Goal: Task Accomplishment & Management: Manage account settings

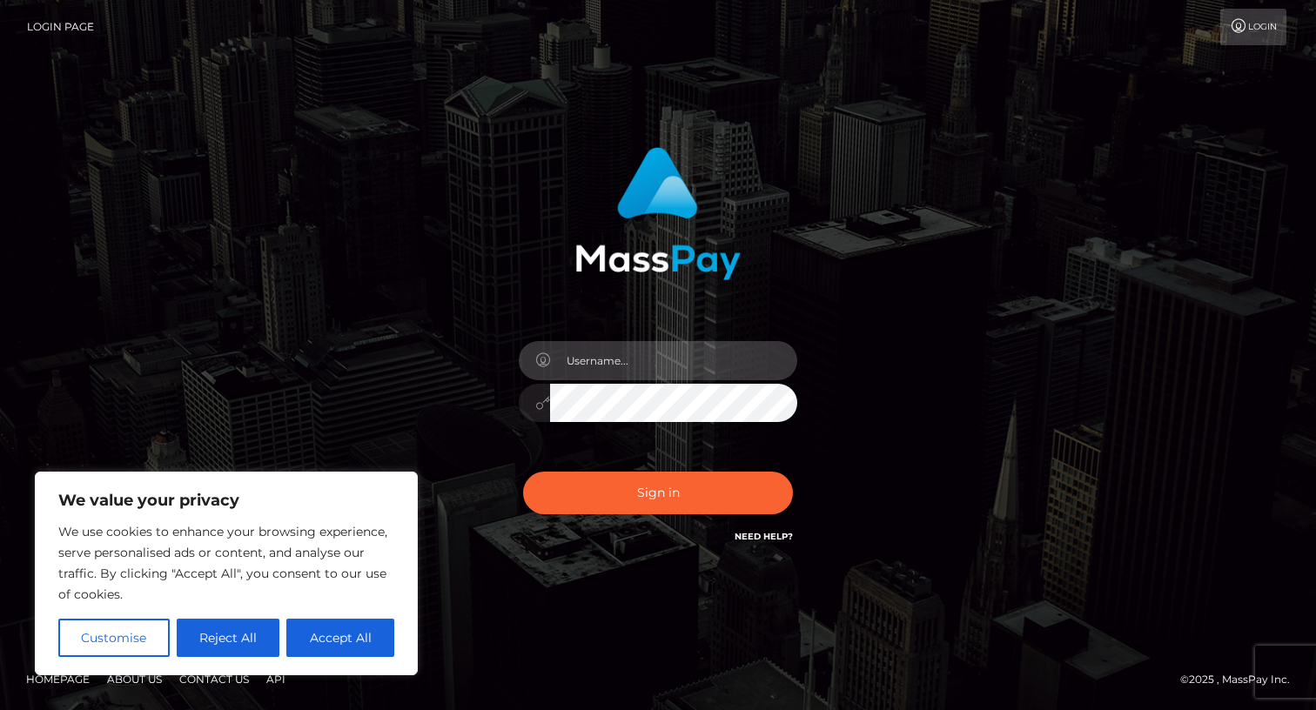
click at [608, 366] on input "text" at bounding box center [673, 360] width 247 height 39
type input "josh.z"
click at [523, 472] on button "Sign in" at bounding box center [658, 493] width 270 height 43
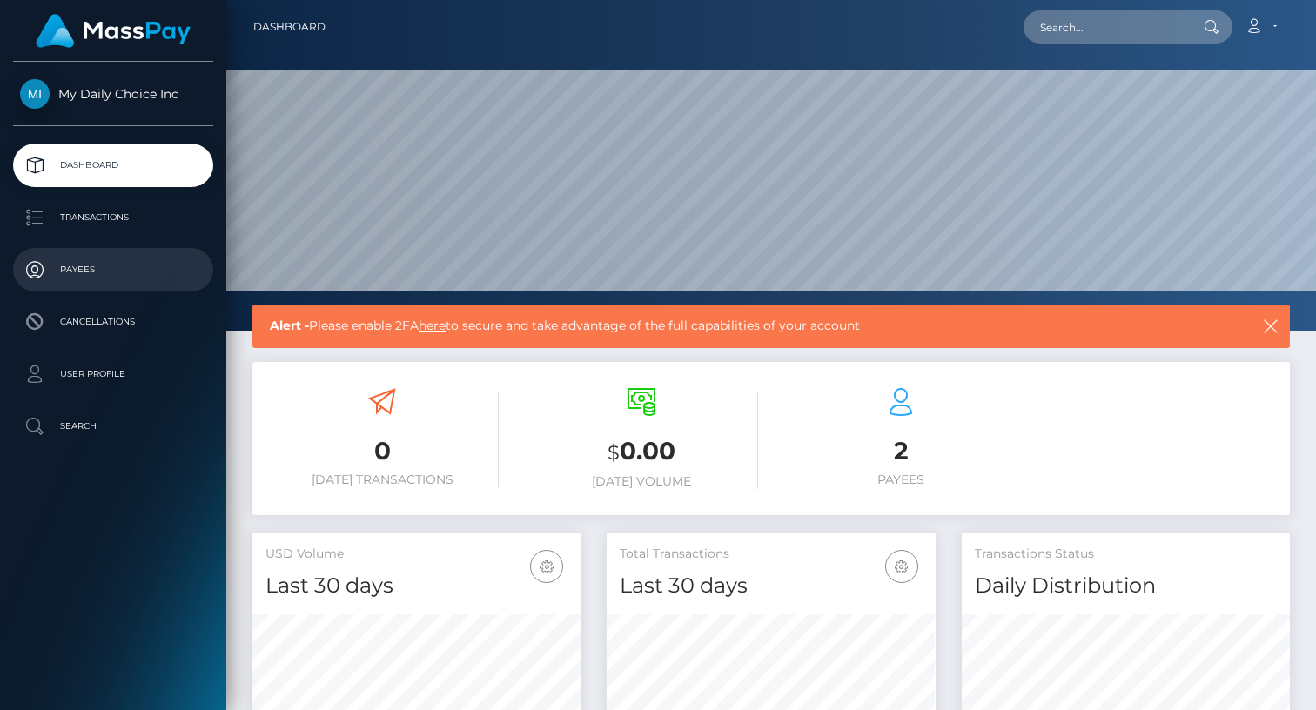
scroll to position [308, 328]
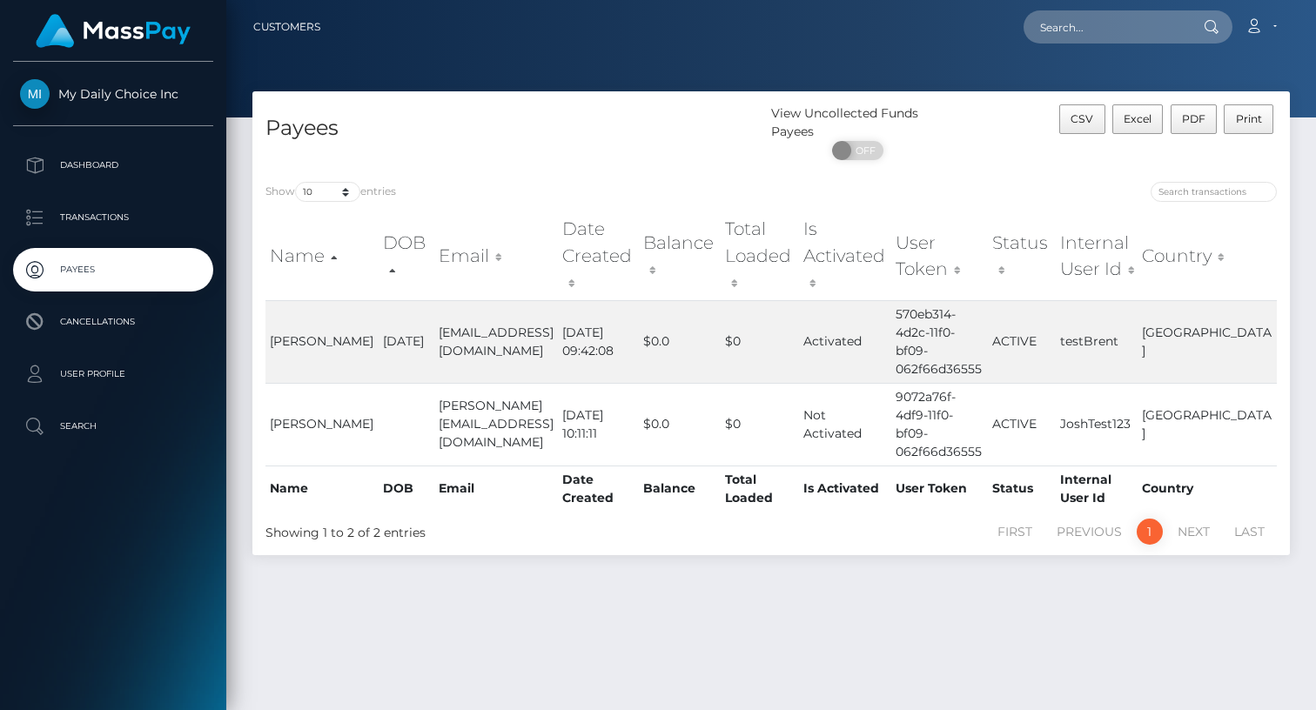
scroll to position [44, 0]
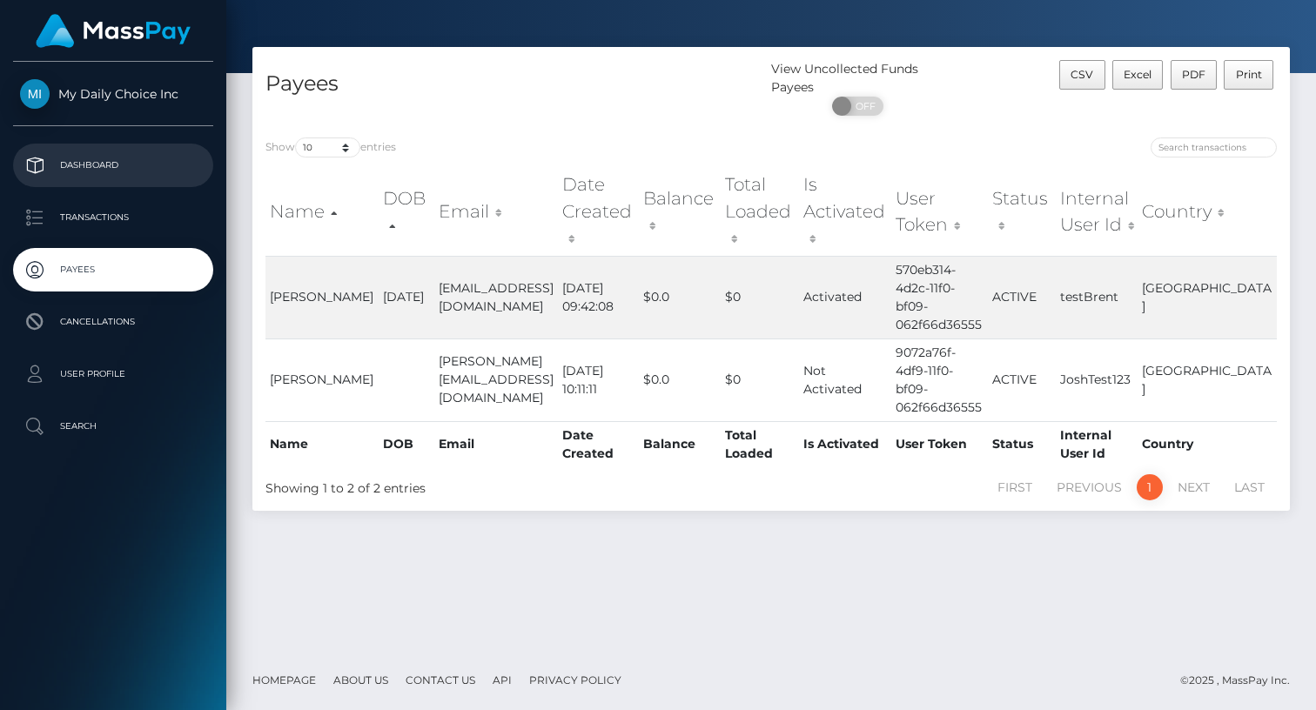
click at [95, 167] on p "Dashboard" at bounding box center [113, 165] width 186 height 26
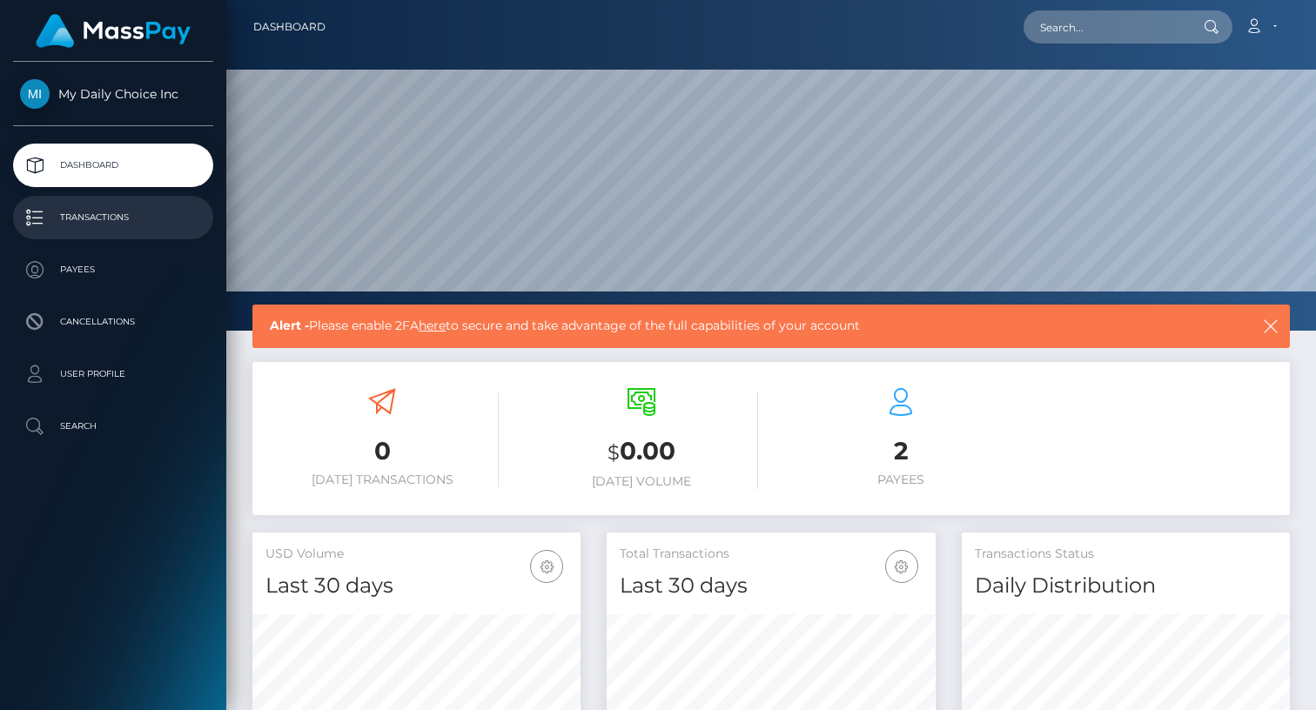
scroll to position [308, 328]
click at [437, 328] on link "here" at bounding box center [432, 326] width 27 height 16
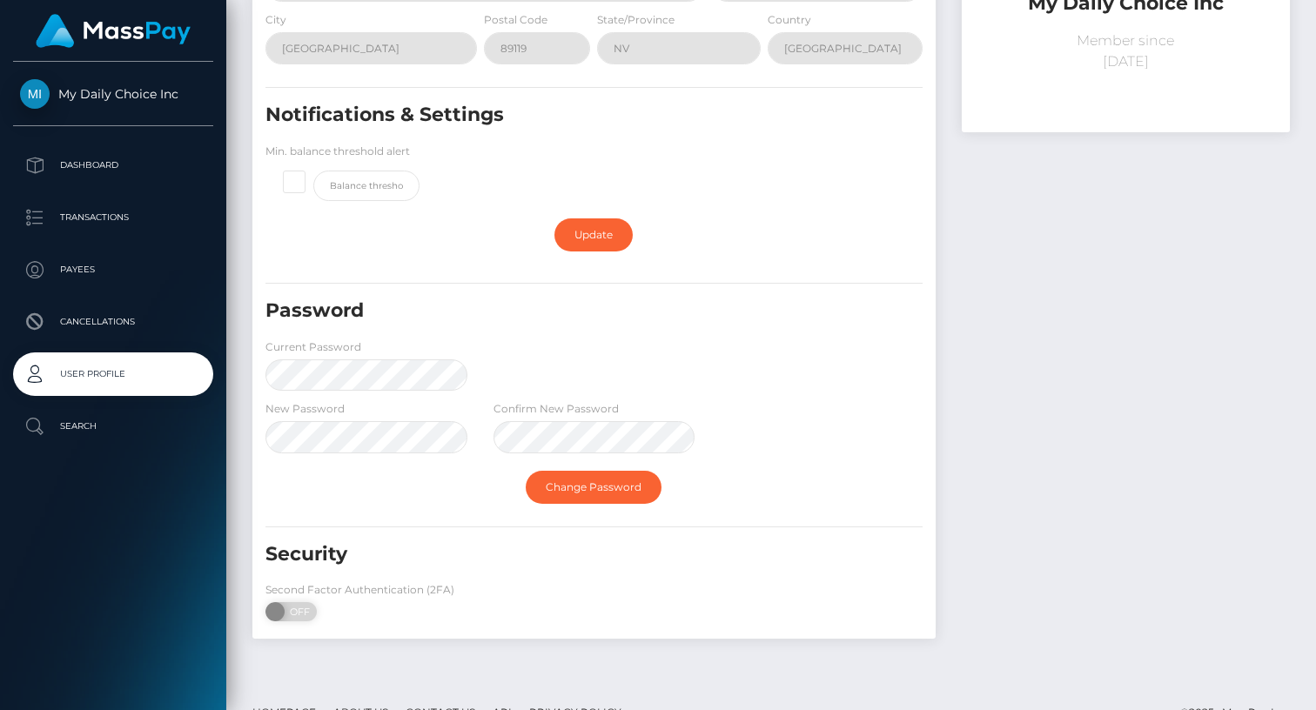
scroll to position [306, 0]
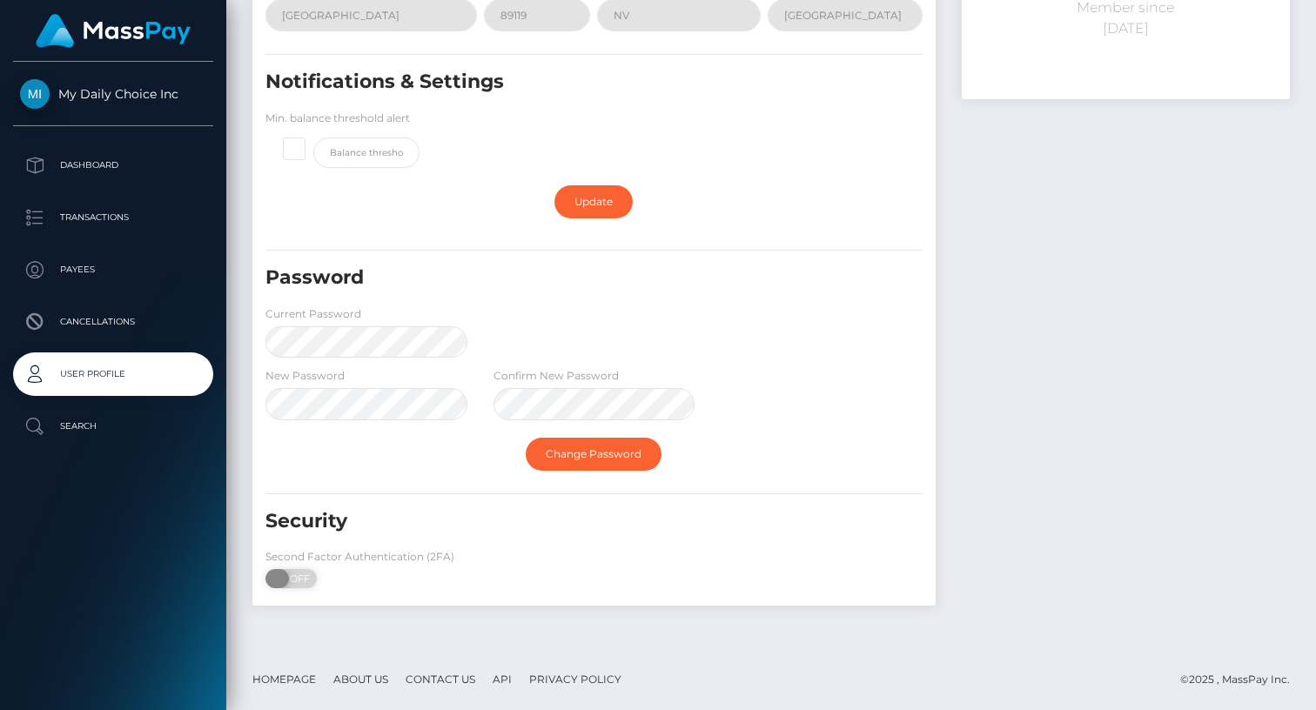
click at [297, 584] on span "OFF" at bounding box center [297, 578] width 44 height 19
checkbox input "true"
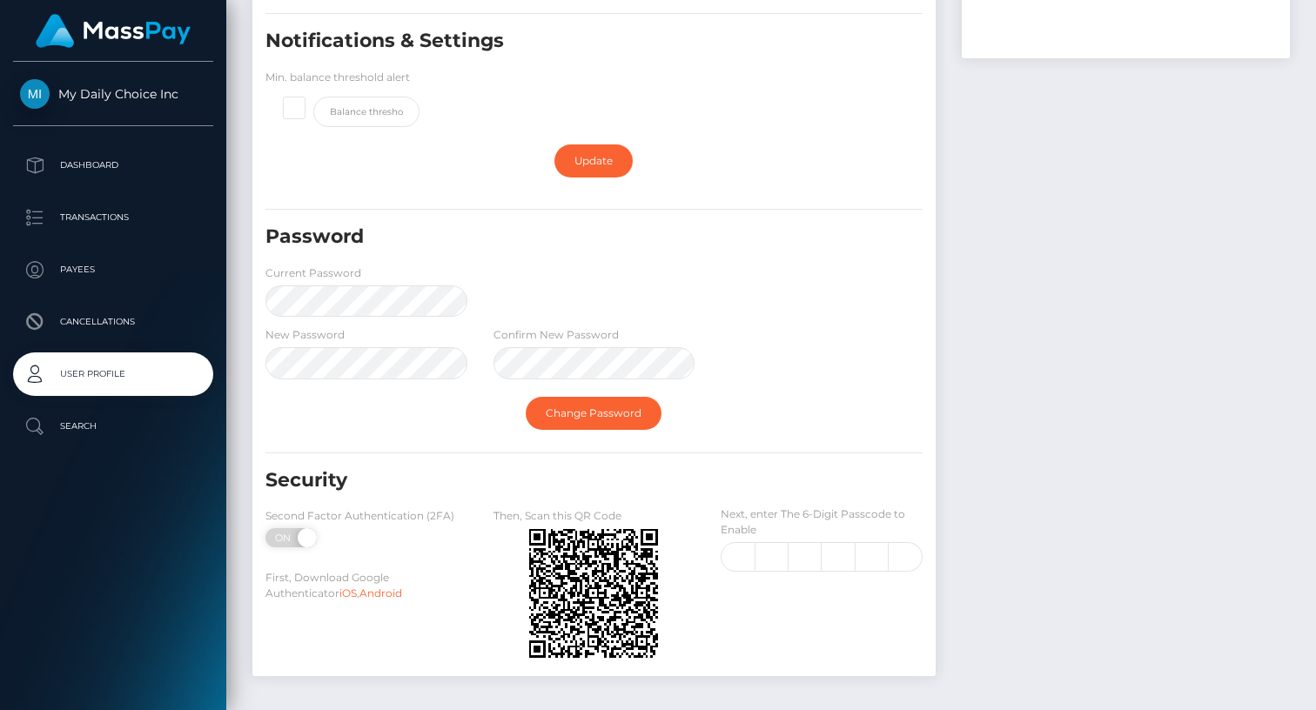
scroll to position [418, 0]
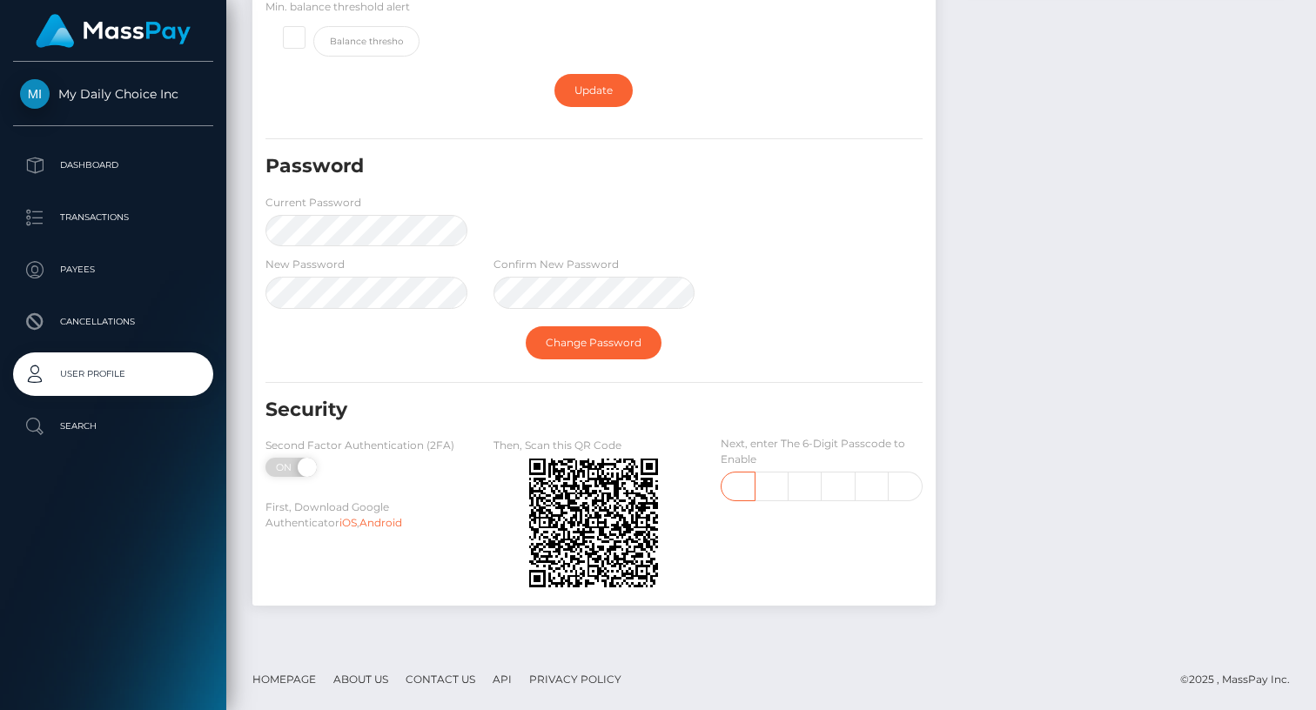
click at [736, 488] on input "text" at bounding box center [738, 487] width 34 height 30
type input "4"
type input "1"
type input "3"
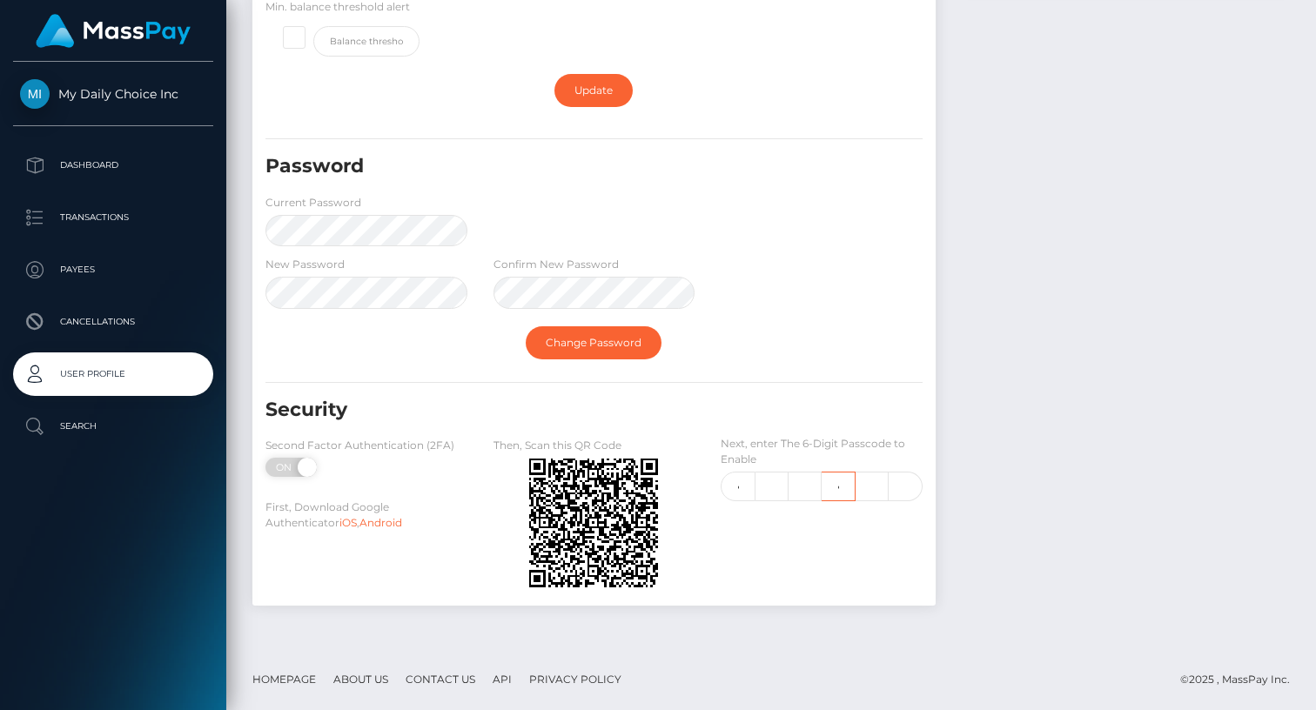
scroll to position [0, 3]
type input "3"
type input "2"
type input "6"
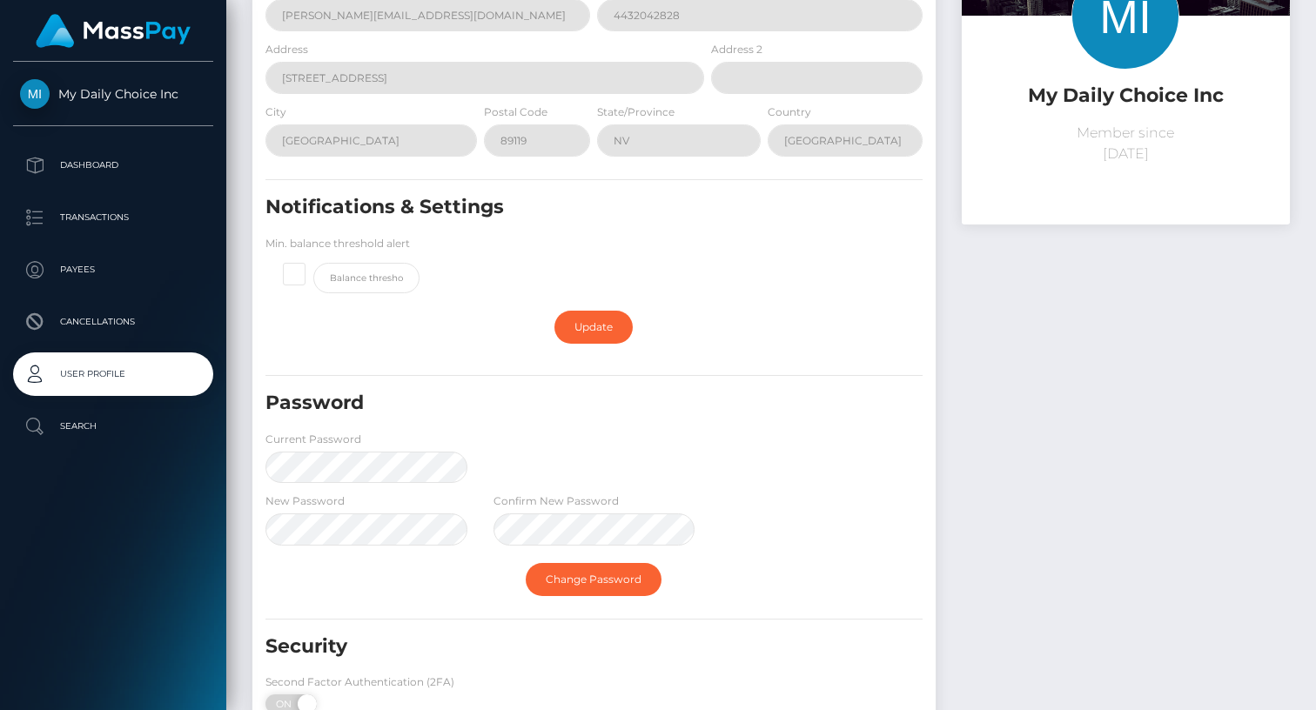
scroll to position [221, 0]
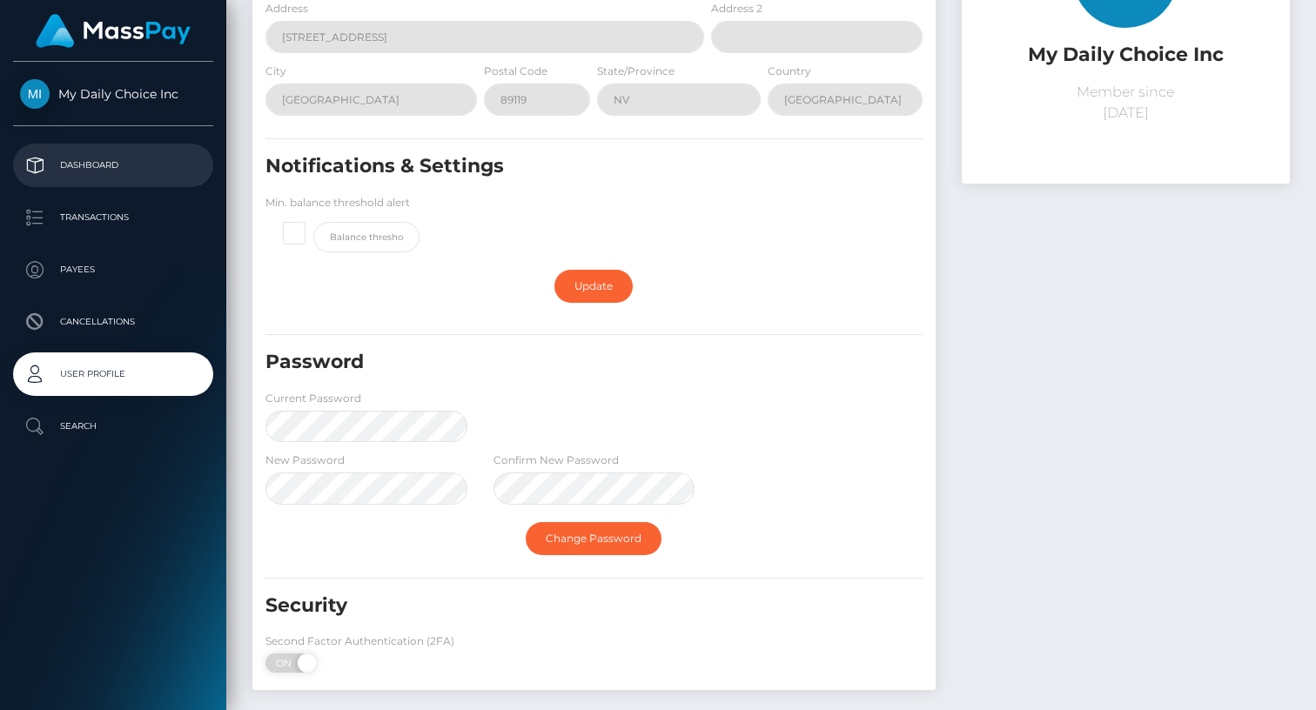
click at [112, 168] on p "Dashboard" at bounding box center [113, 165] width 186 height 26
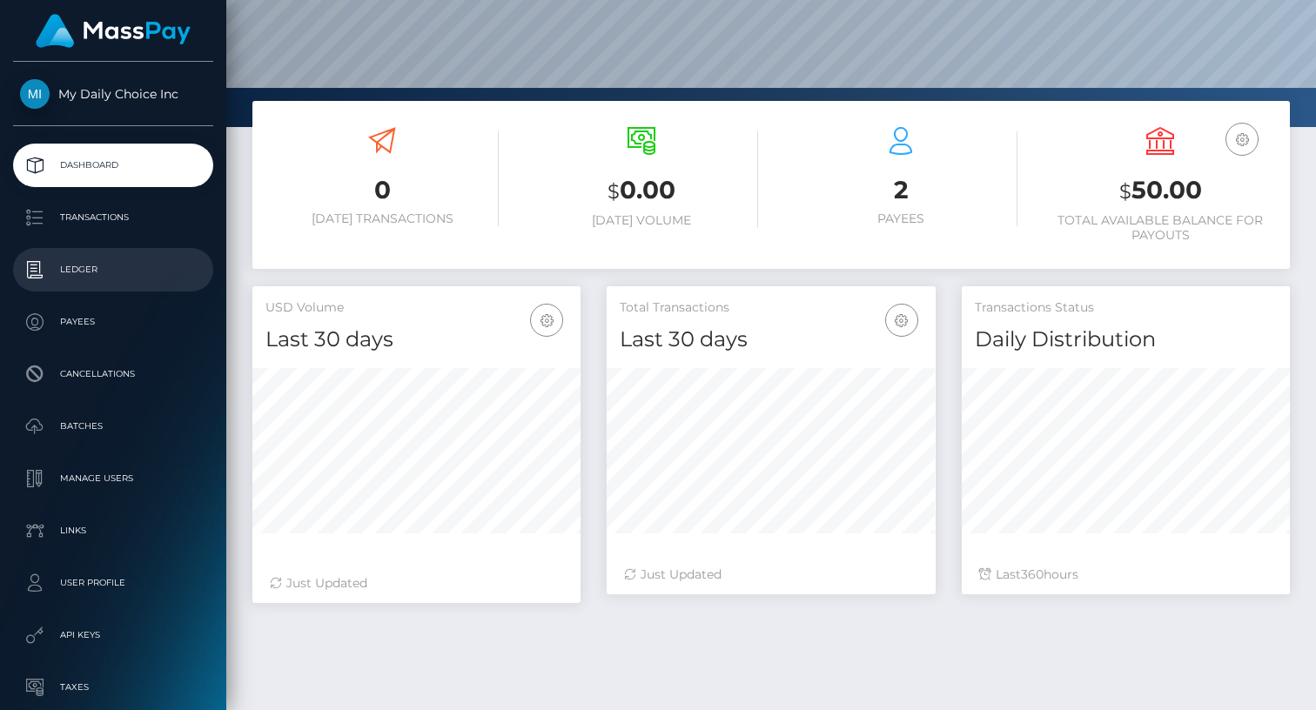
scroll to position [142, 0]
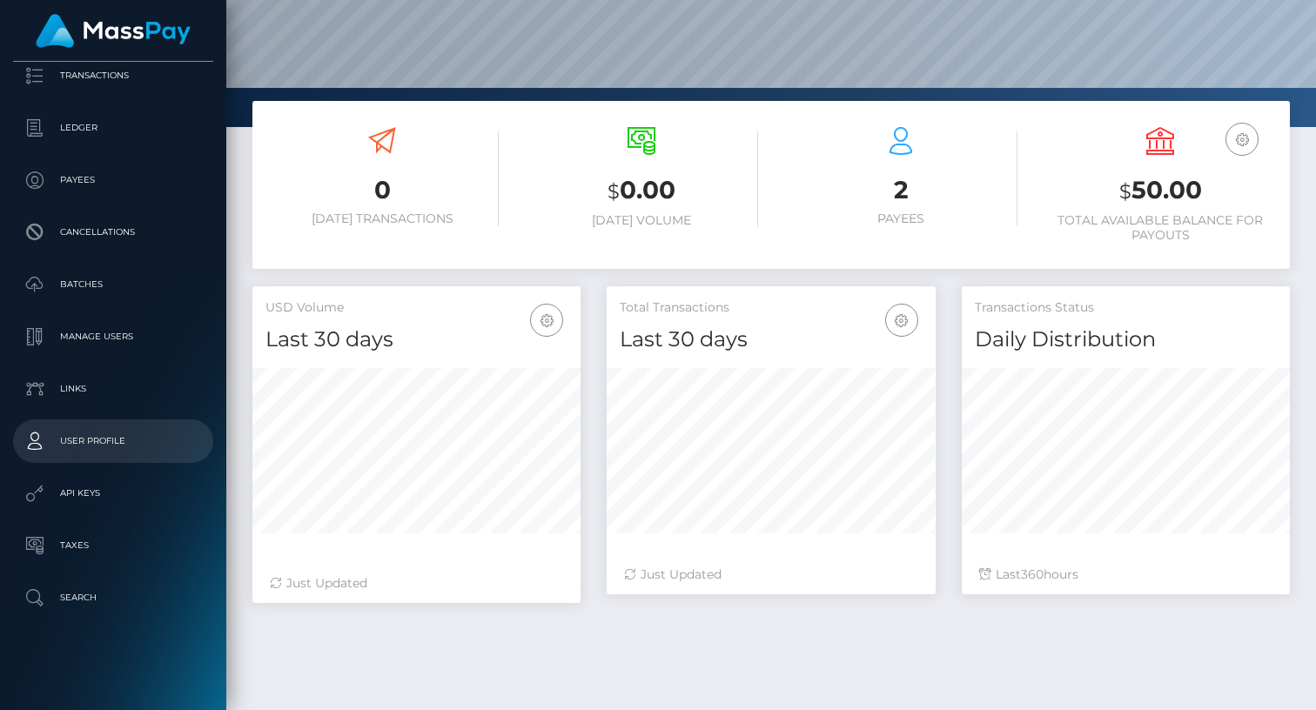
click at [85, 435] on p "User Profile" at bounding box center [113, 441] width 186 height 26
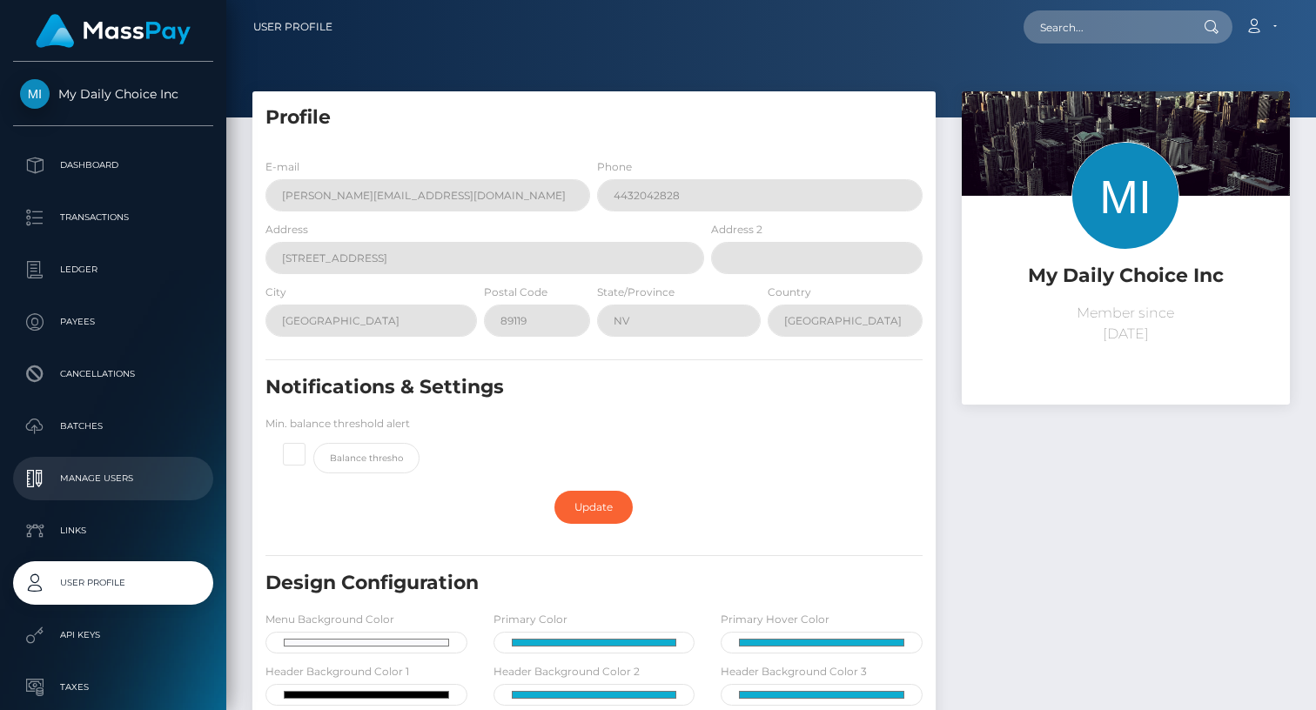
click at [101, 488] on p "Manage Users" at bounding box center [113, 479] width 186 height 26
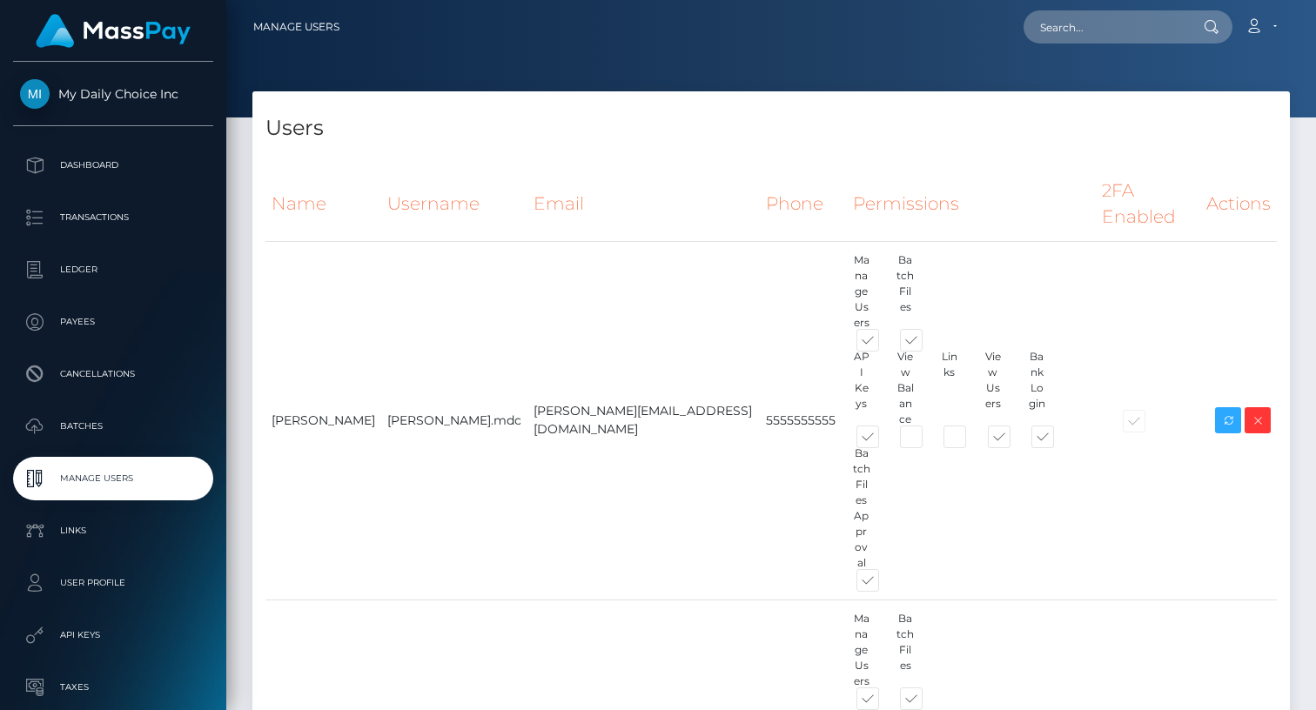
drag, startPoint x: 1149, startPoint y: 102, endPoint x: 745, endPoint y: 129, distance: 404.8
click at [740, 129] on div "Users" at bounding box center [771, 117] width 1038 height 52
click at [96, 333] on p "Payees" at bounding box center [113, 322] width 186 height 26
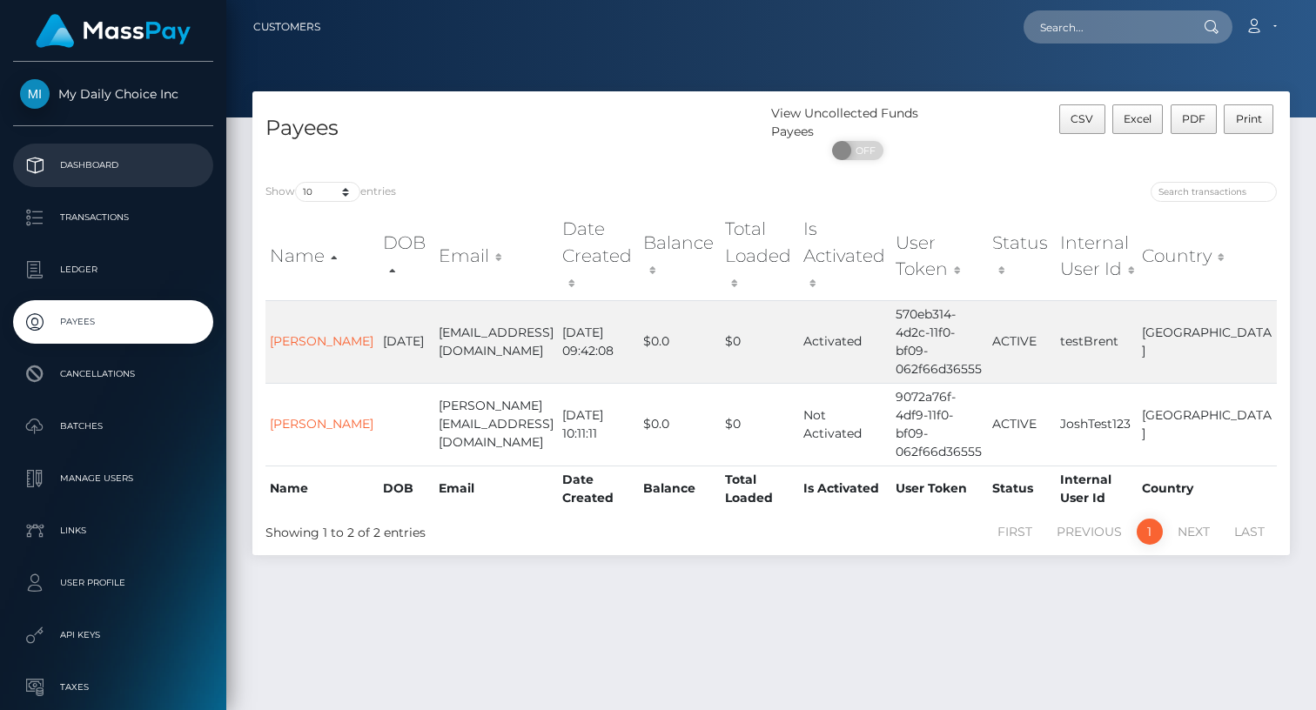
click at [122, 178] on link "Dashboard" at bounding box center [113, 166] width 200 height 44
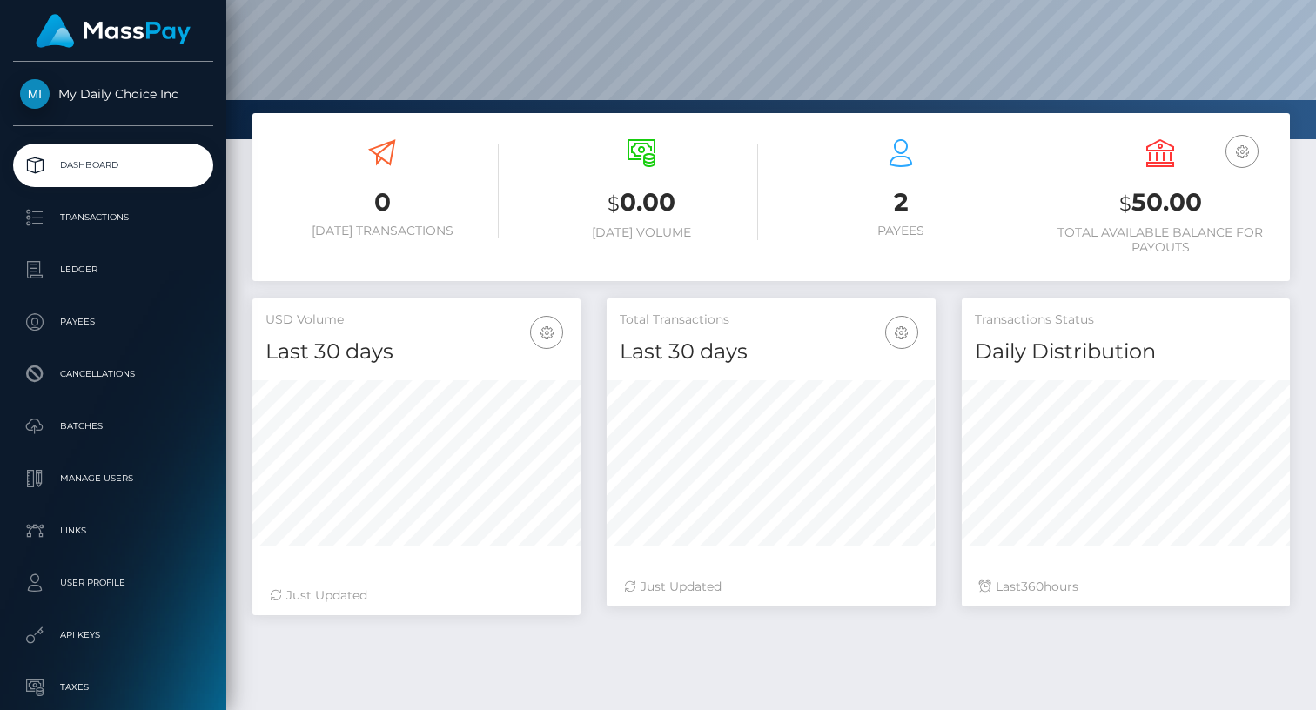
scroll to position [165, 0]
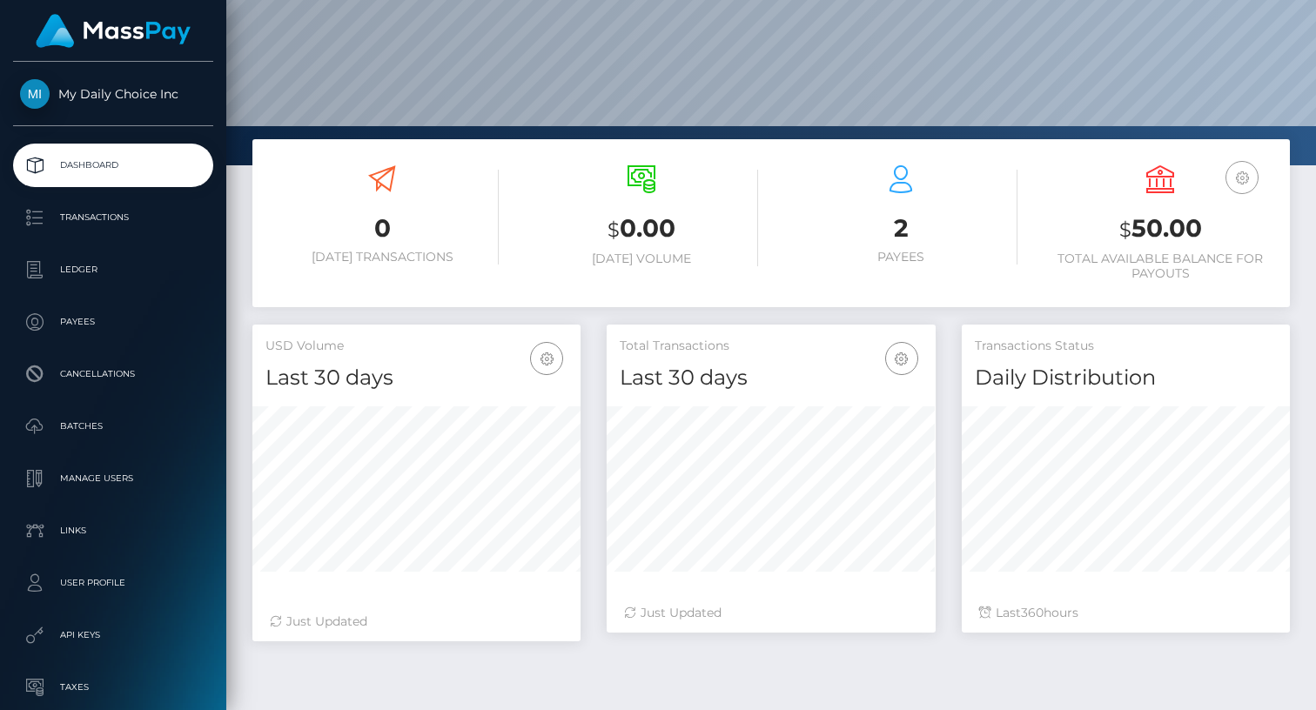
click at [1247, 178] on icon "button" at bounding box center [1242, 178] width 21 height 22
click at [1246, 178] on icon "button" at bounding box center [1242, 178] width 21 height 22
click at [104, 433] on p "Batches" at bounding box center [113, 427] width 186 height 26
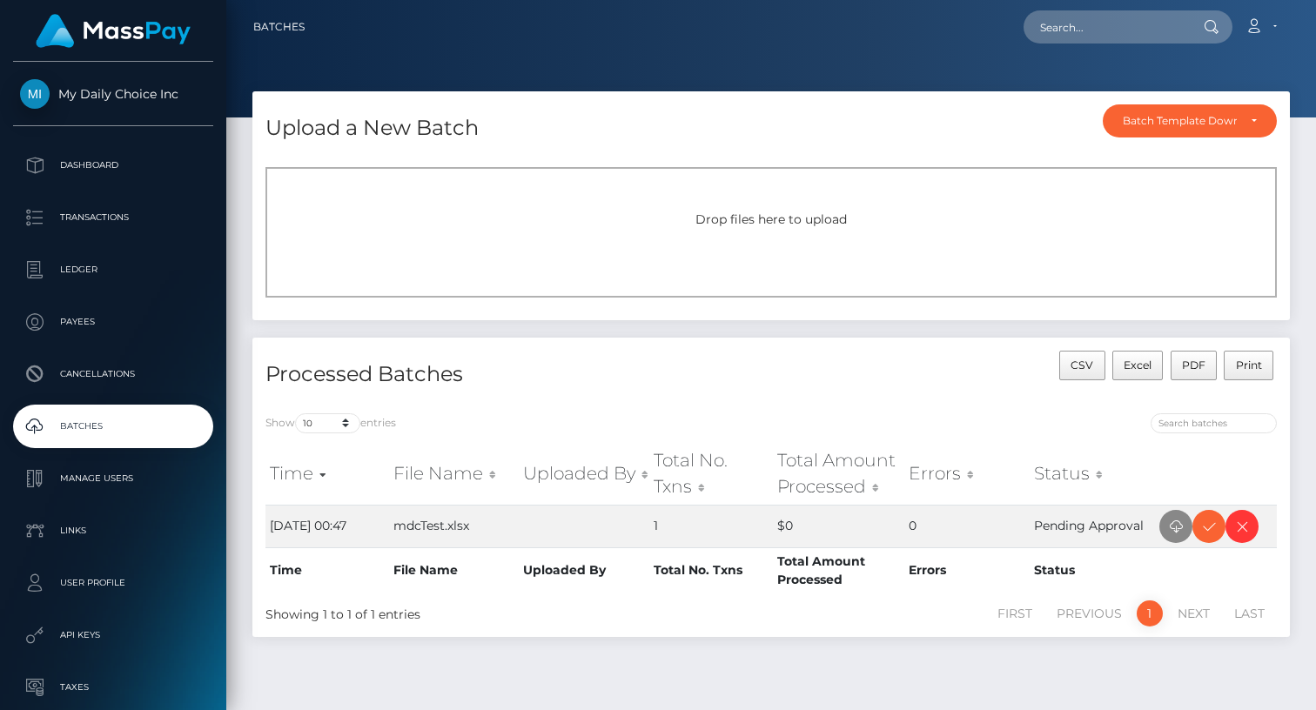
scroll to position [44, 0]
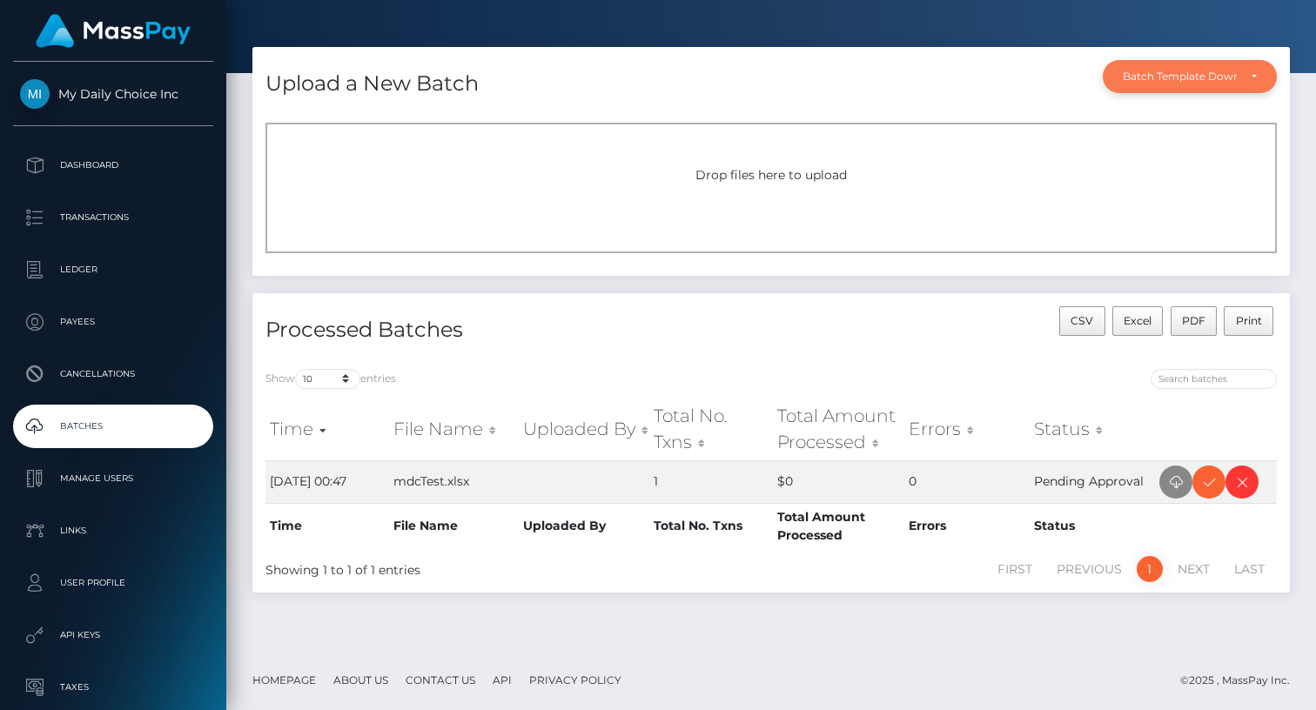
click at [1190, 73] on div "Batch Template Download" at bounding box center [1180, 77] width 114 height 14
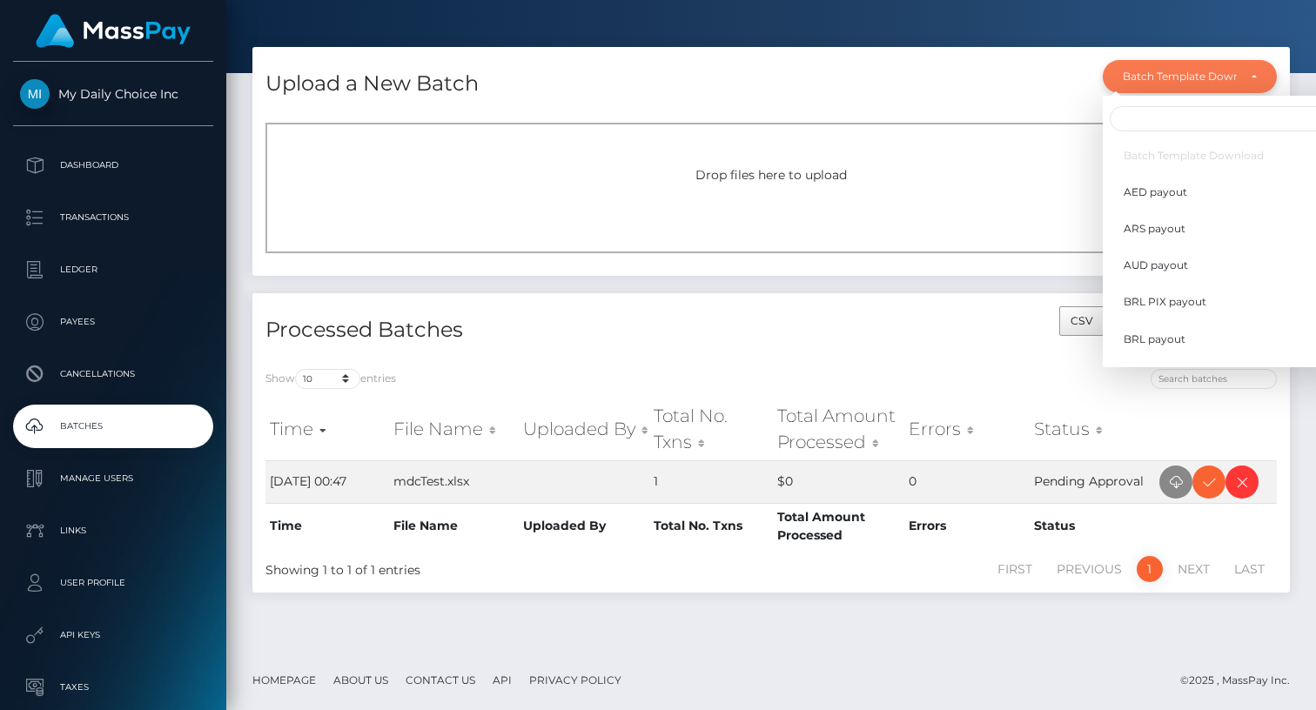
click at [1190, 73] on div "Batch Template Download" at bounding box center [1180, 77] width 114 height 14
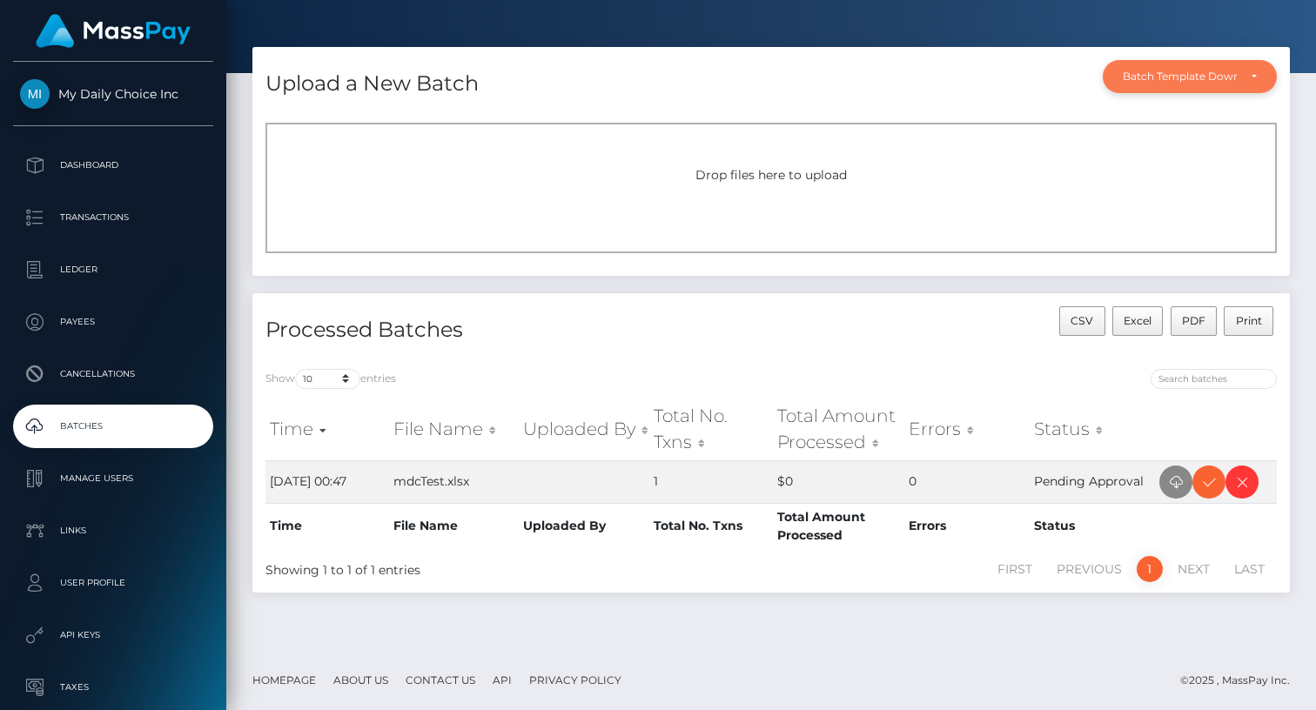
click at [1181, 79] on div "Batch Template Download" at bounding box center [1180, 77] width 114 height 14
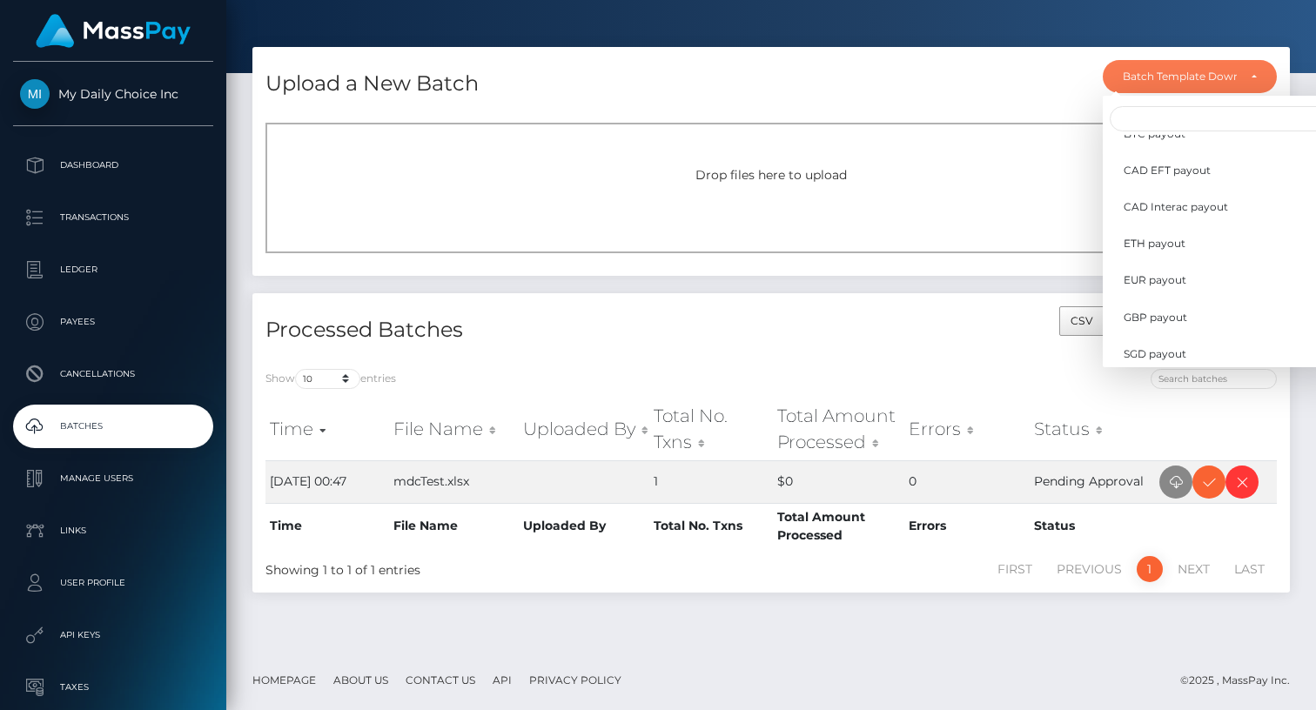
scroll to position [509, 0]
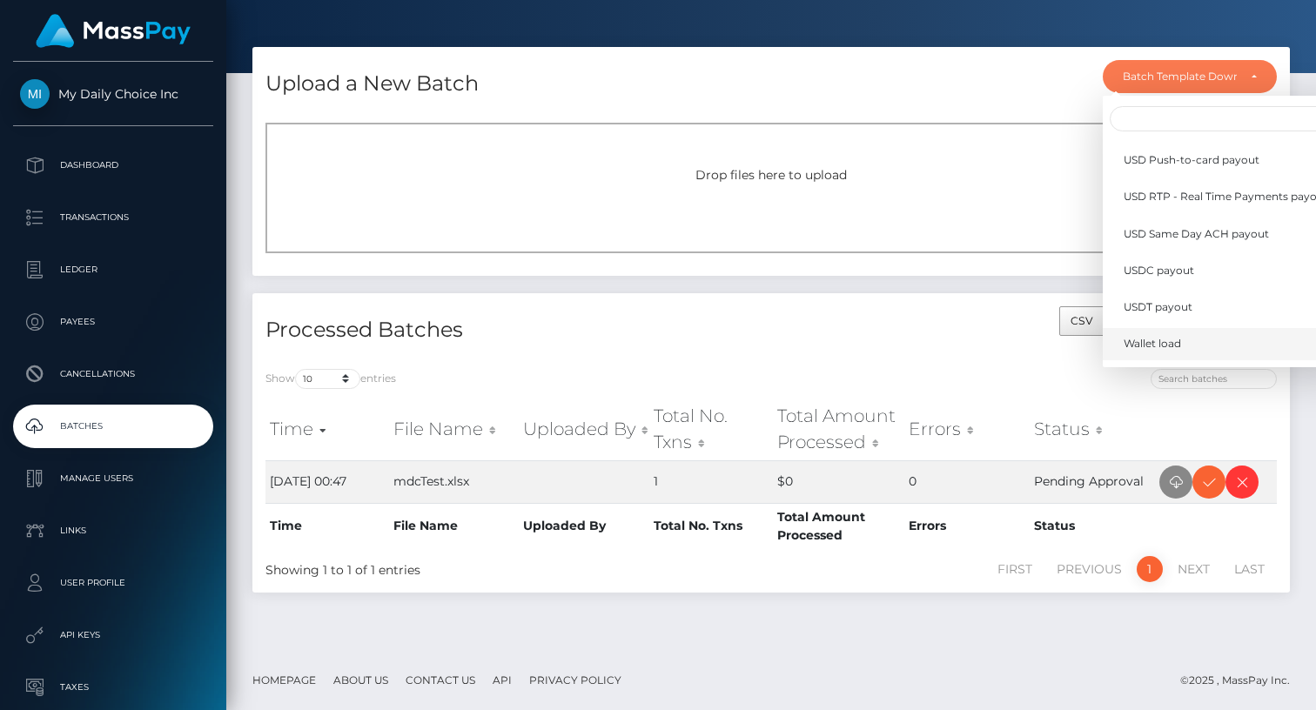
click at [1171, 345] on span "Wallet load" at bounding box center [1152, 344] width 57 height 16
select select "/batch_templates/Wallet load.xlsx"
select select
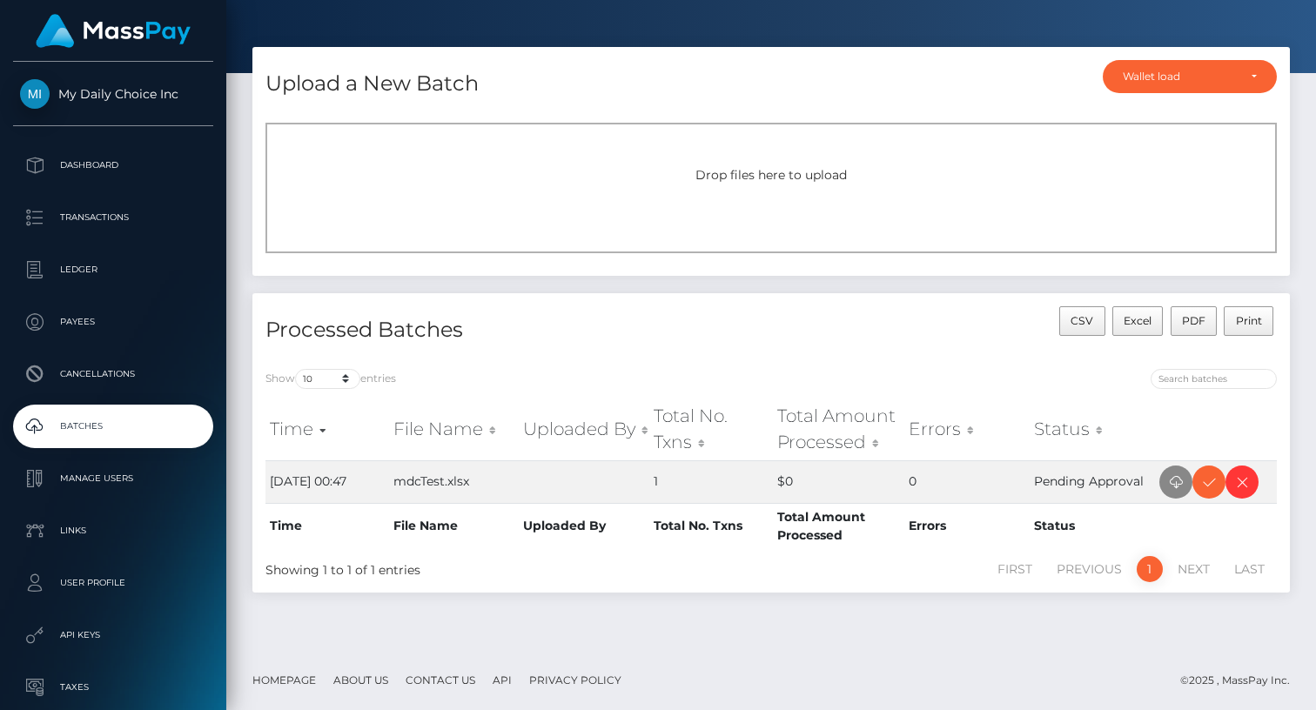
click at [796, 64] on div "Upload a New Batch Batch Template Download AED payout ARS payout AUD payout BRL…" at bounding box center [771, 78] width 1038 height 63
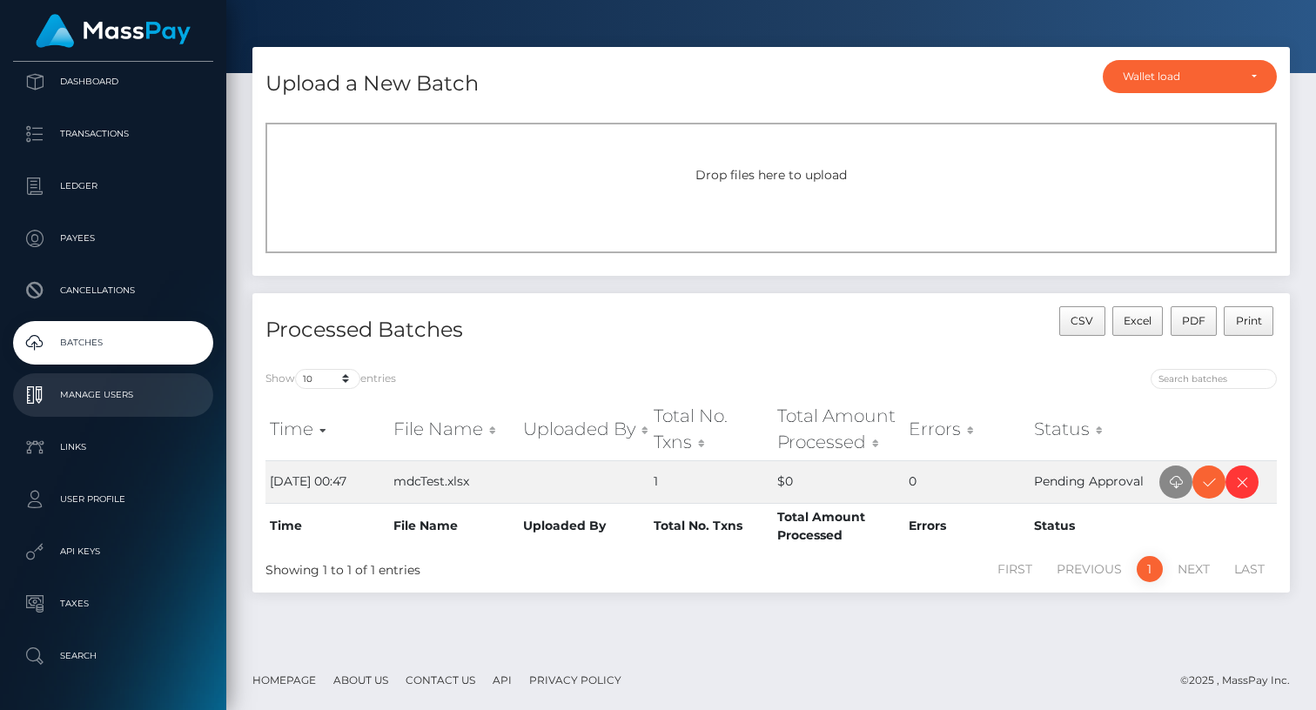
scroll to position [142, 0]
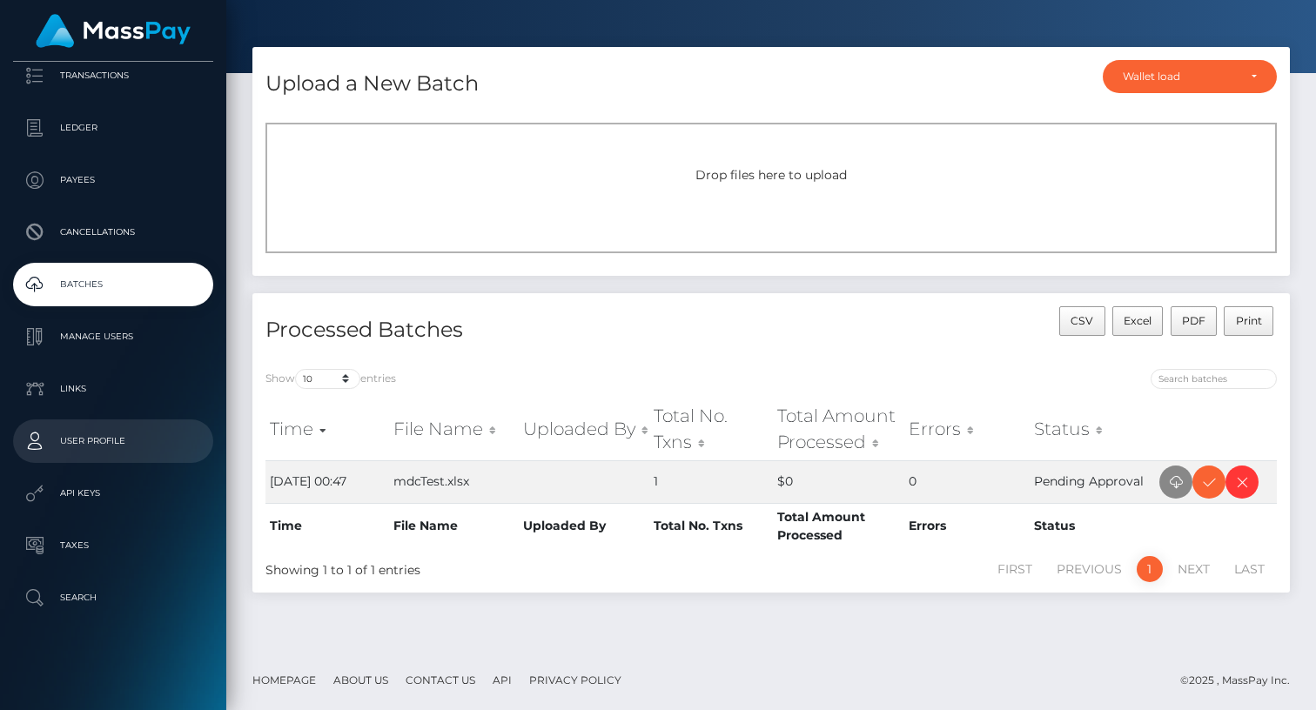
click at [84, 446] on p "User Profile" at bounding box center [113, 441] width 186 height 26
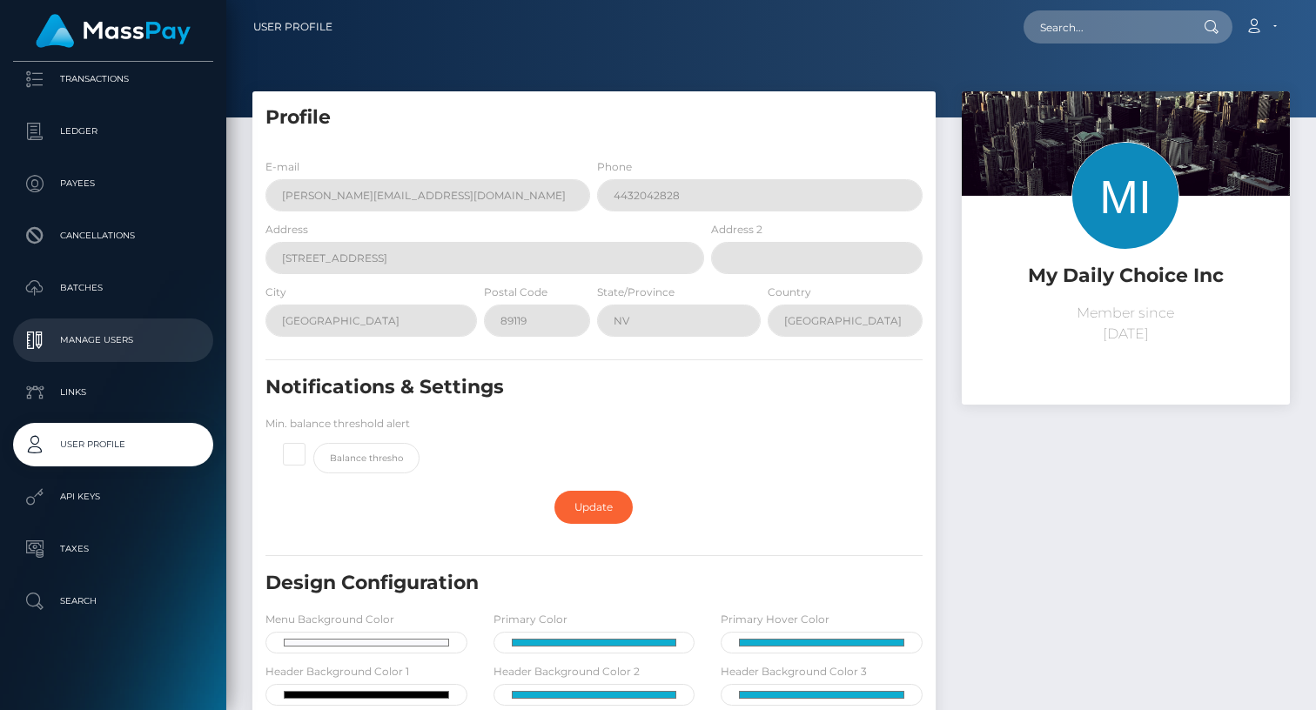
scroll to position [142, 0]
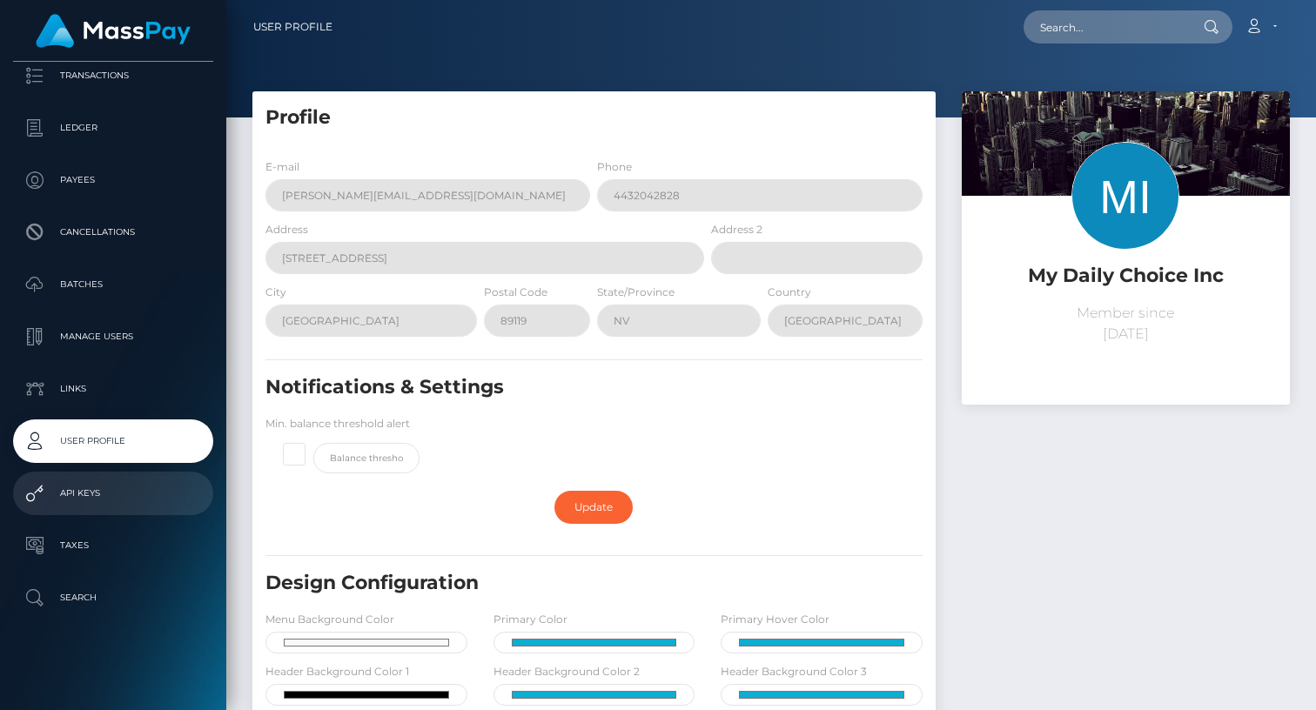
click at [86, 495] on p "API Keys" at bounding box center [113, 494] width 186 height 26
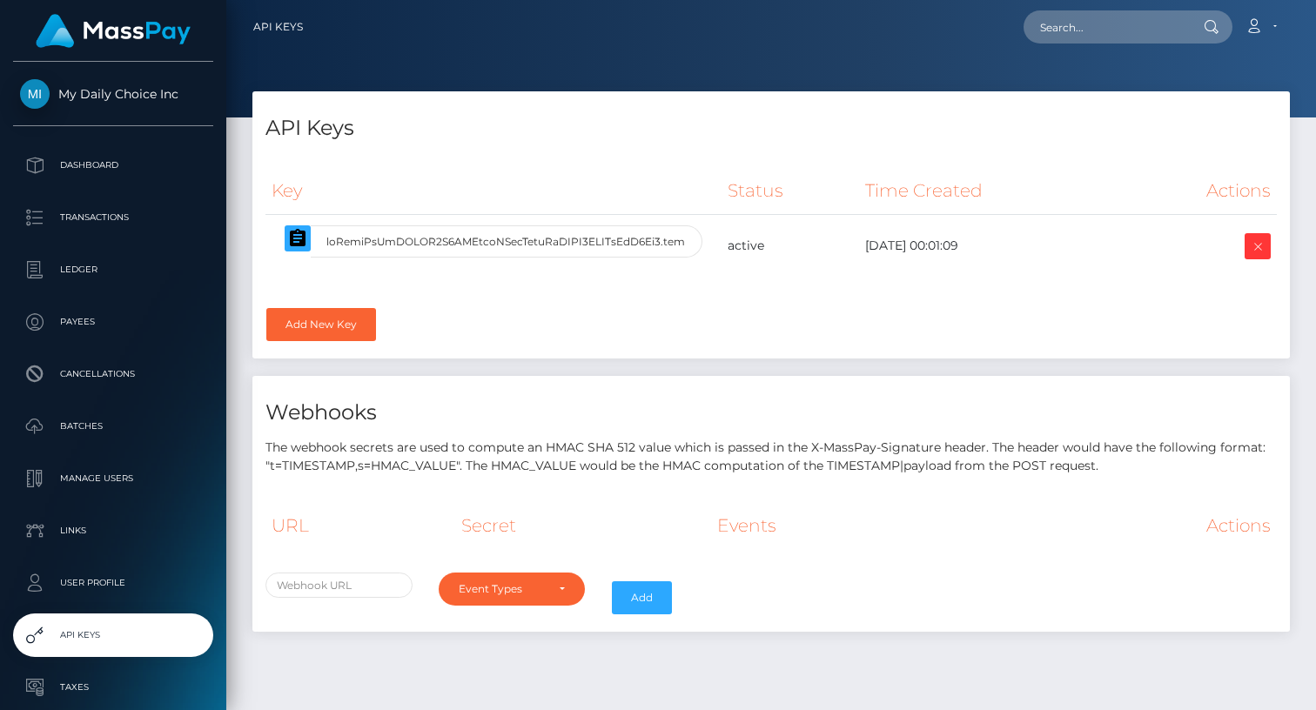
select select
click at [91, 279] on p "Ledger" at bounding box center [113, 270] width 186 height 26
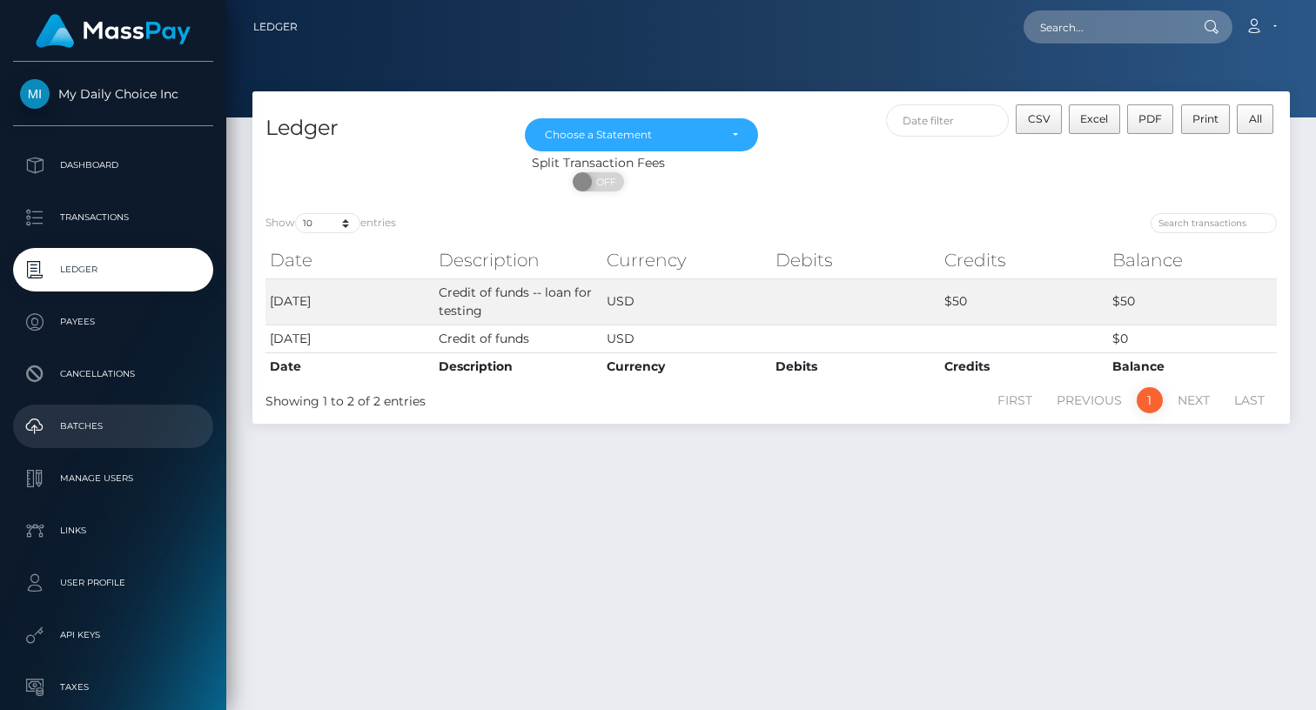
click at [111, 419] on p "Batches" at bounding box center [113, 427] width 186 height 26
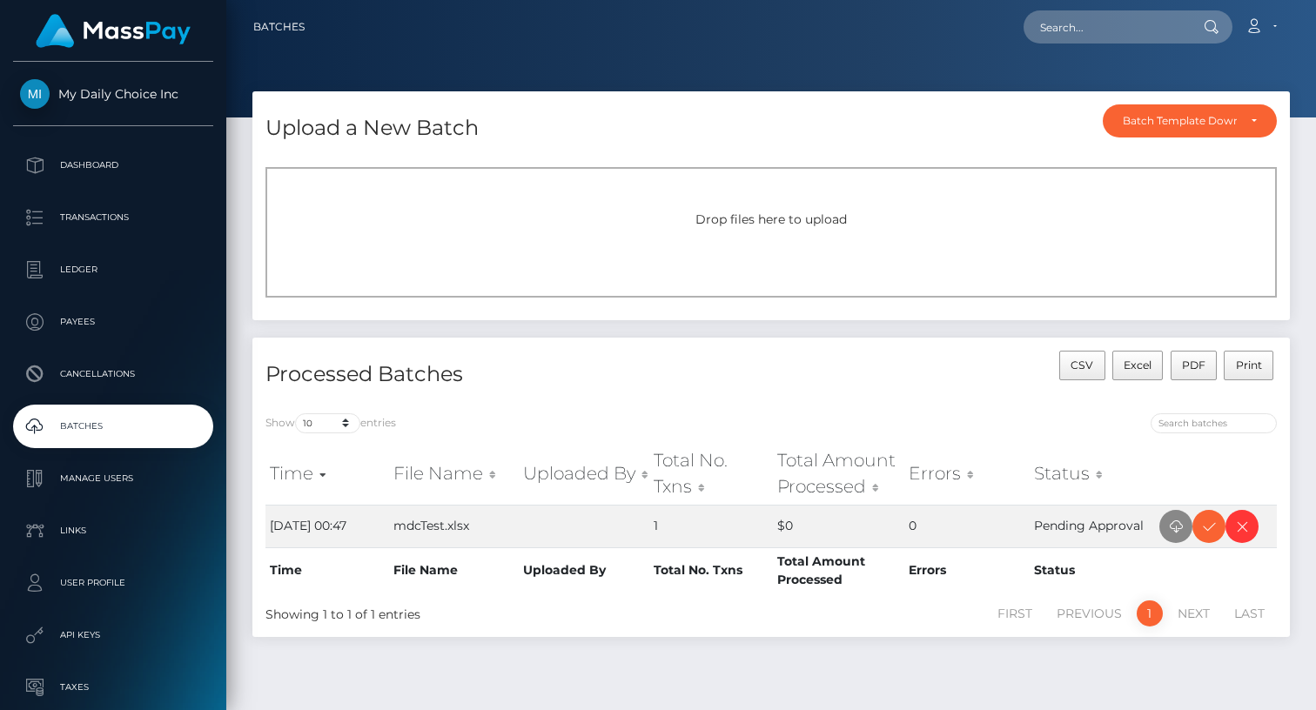
scroll to position [44, 0]
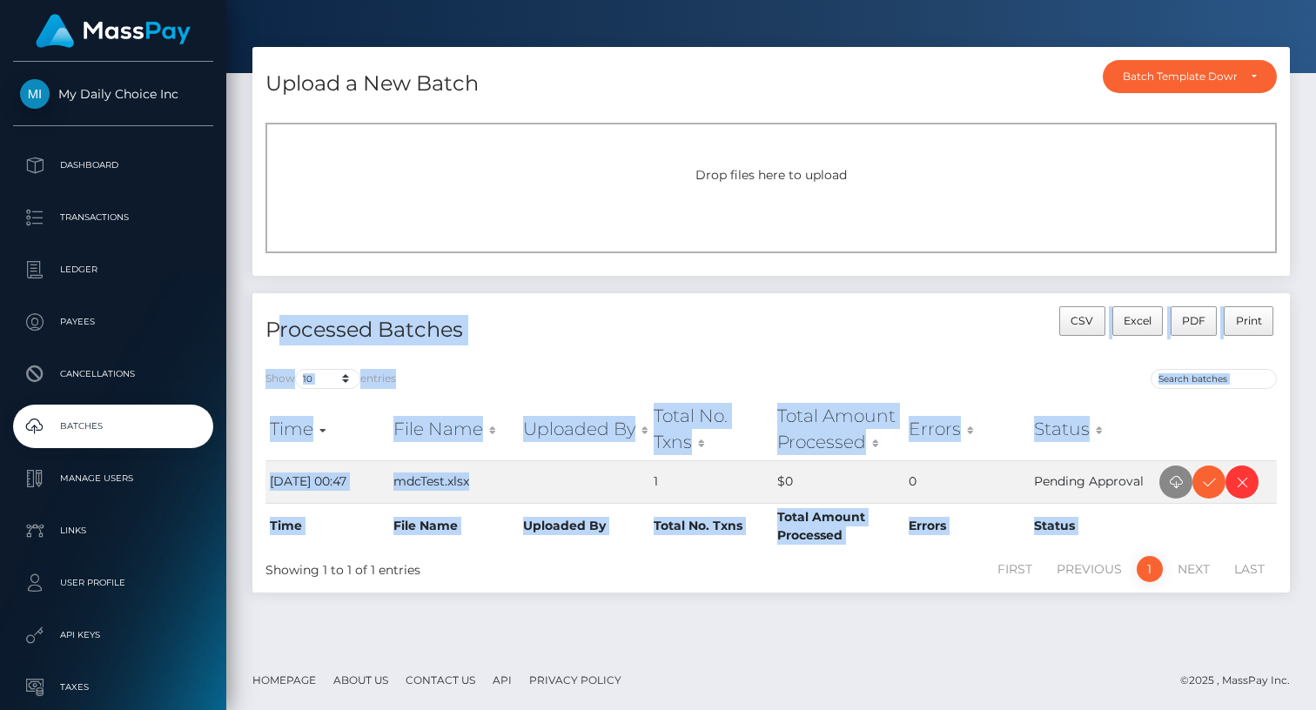
drag, startPoint x: 471, startPoint y: 494, endPoint x: 279, endPoint y: 336, distance: 248.0
click at [279, 336] on div "Processed Batches CSV Excel PDF Print Show 10 25 50 All entries Time File Name …" at bounding box center [771, 442] width 1038 height 299
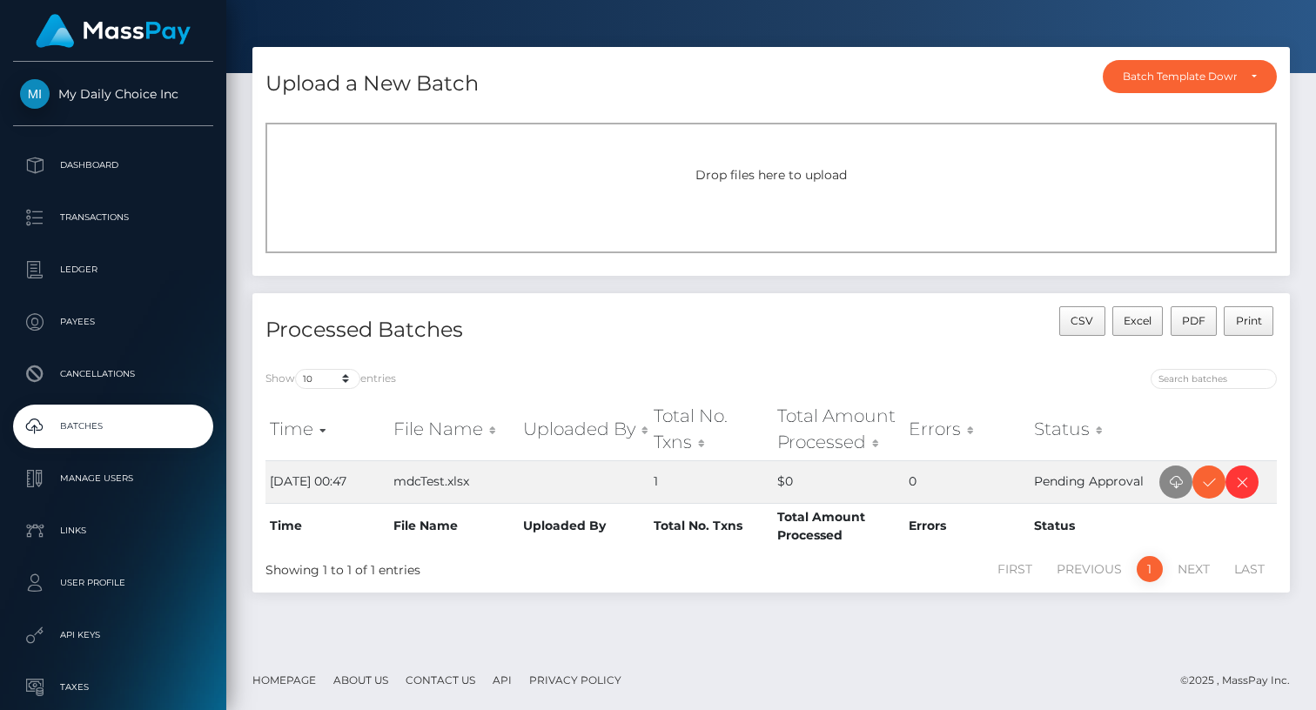
click at [345, 319] on h4 "Processed Batches" at bounding box center [512, 330] width 493 height 30
click at [1244, 482] on icon at bounding box center [1242, 483] width 21 height 22
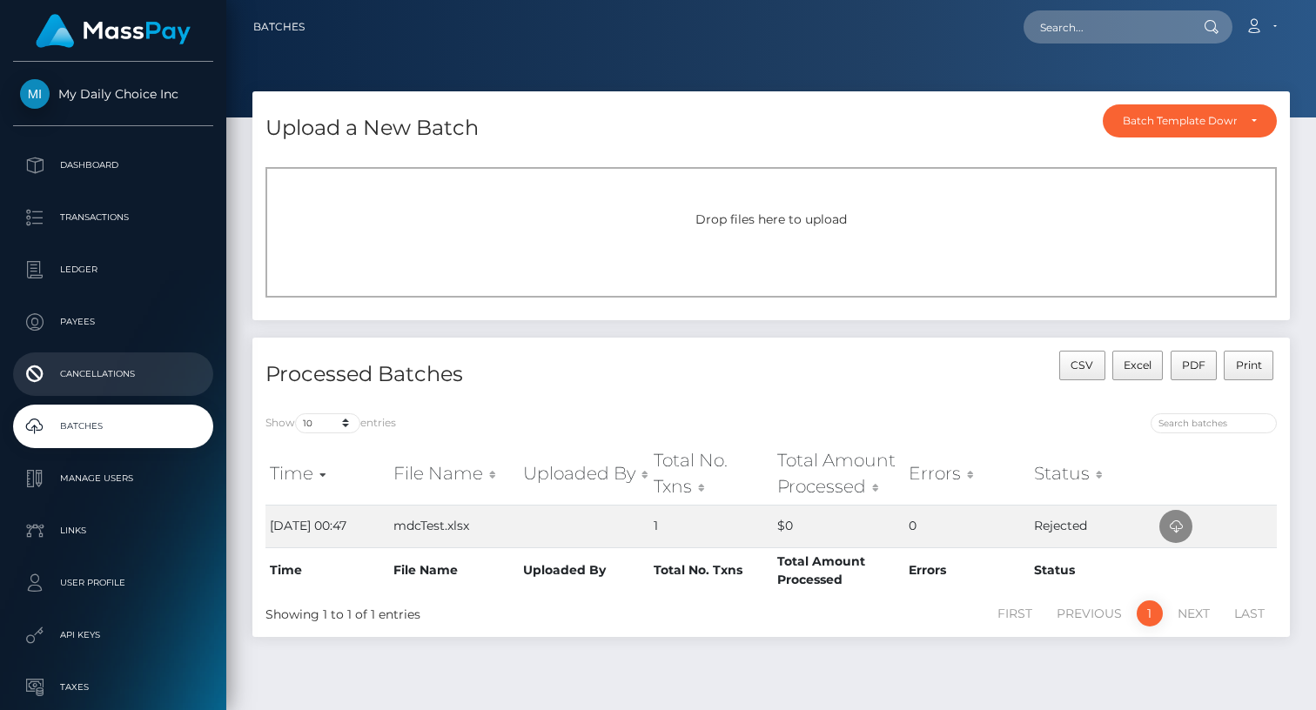
click at [84, 380] on p "Cancellations" at bounding box center [113, 374] width 186 height 26
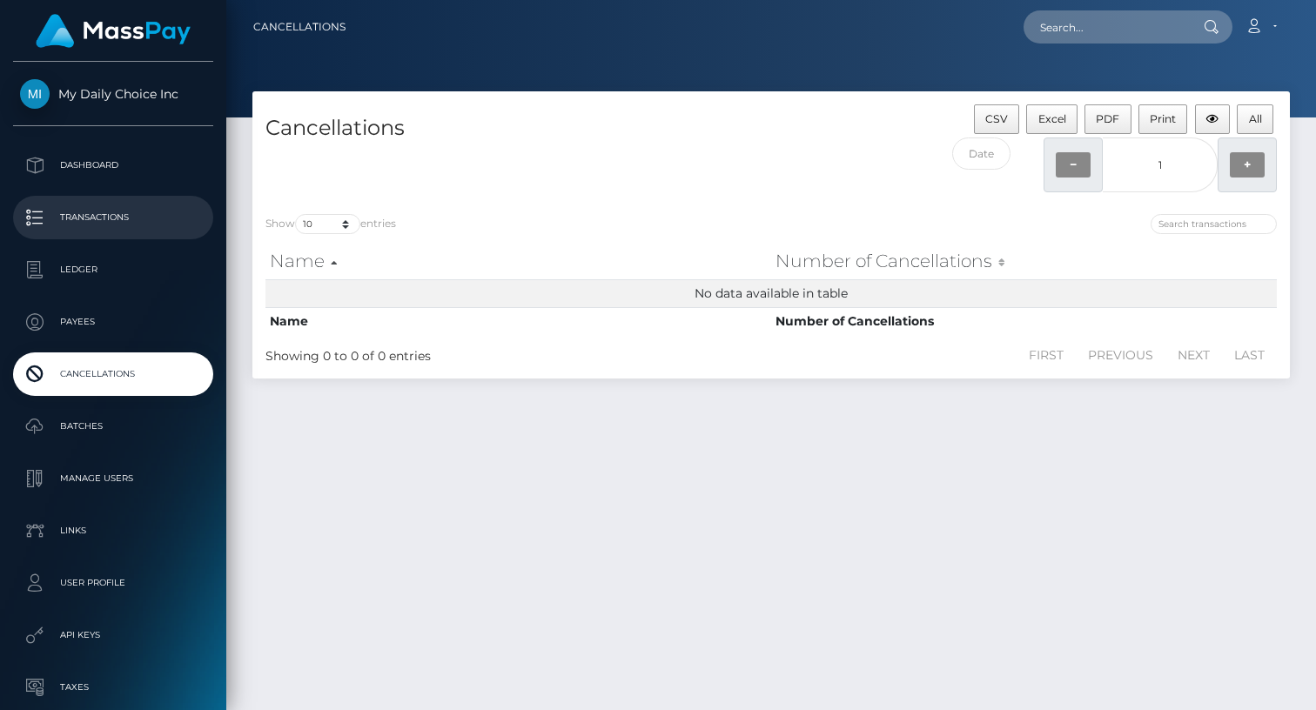
click at [102, 210] on p "Transactions" at bounding box center [113, 218] width 186 height 26
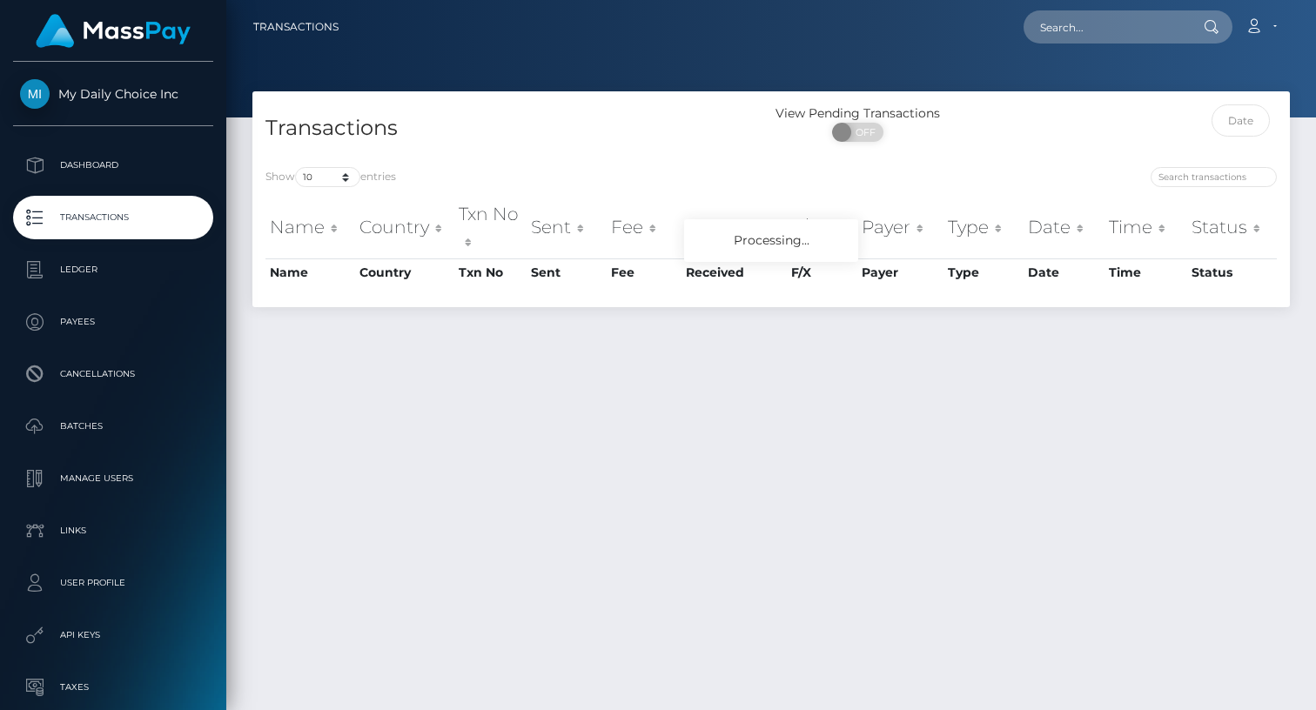
click at [102, 170] on p "Dashboard" at bounding box center [113, 165] width 186 height 26
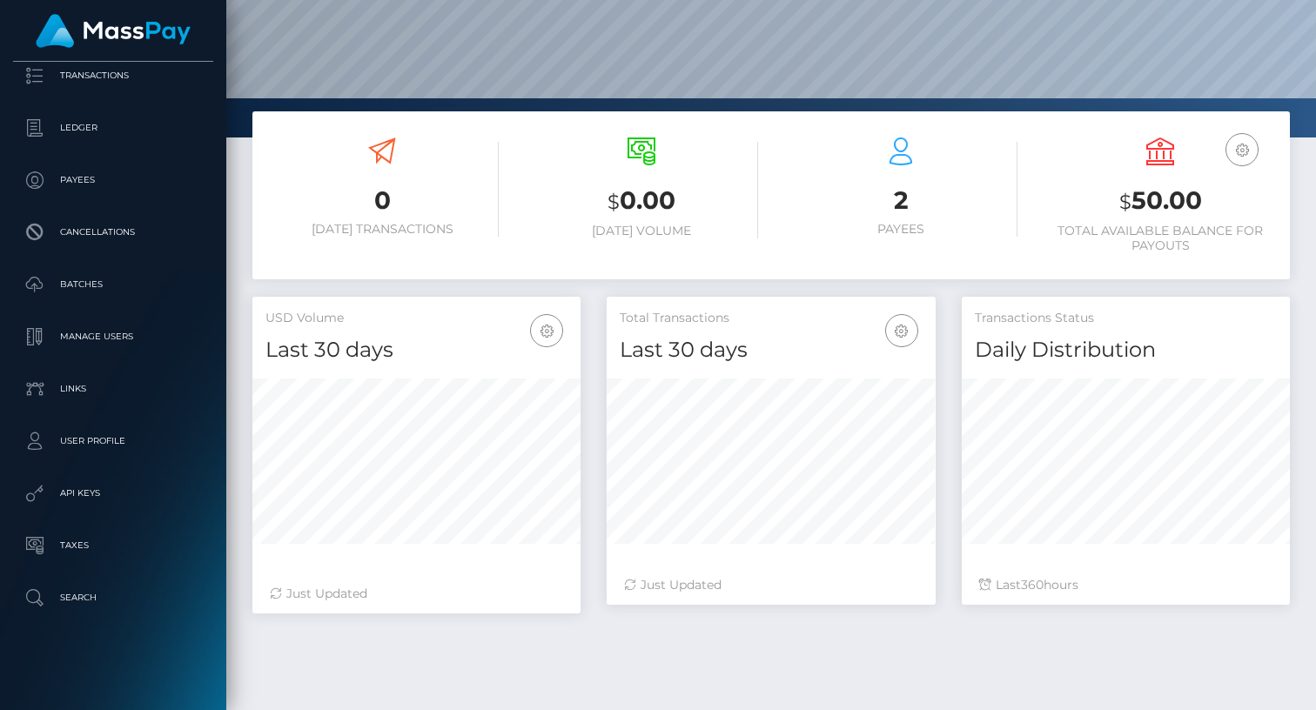
scroll to position [258, 0]
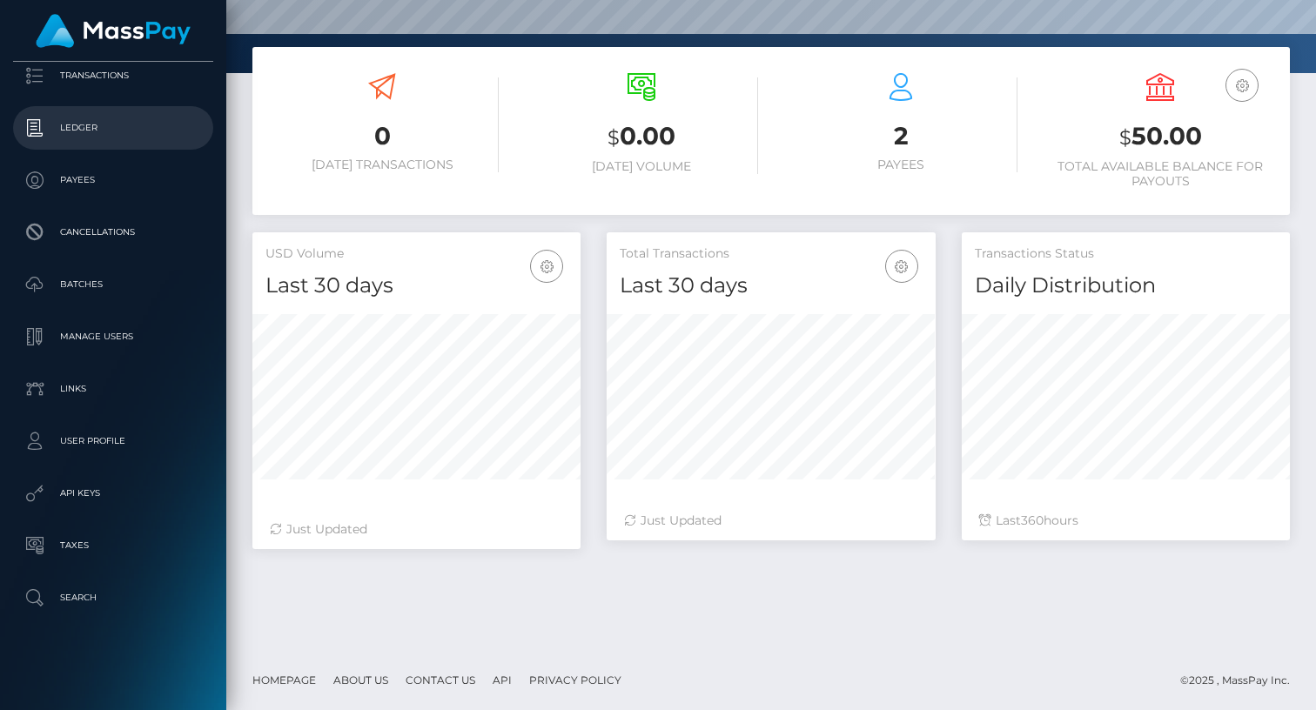
click at [68, 123] on p "Ledger" at bounding box center [113, 128] width 186 height 26
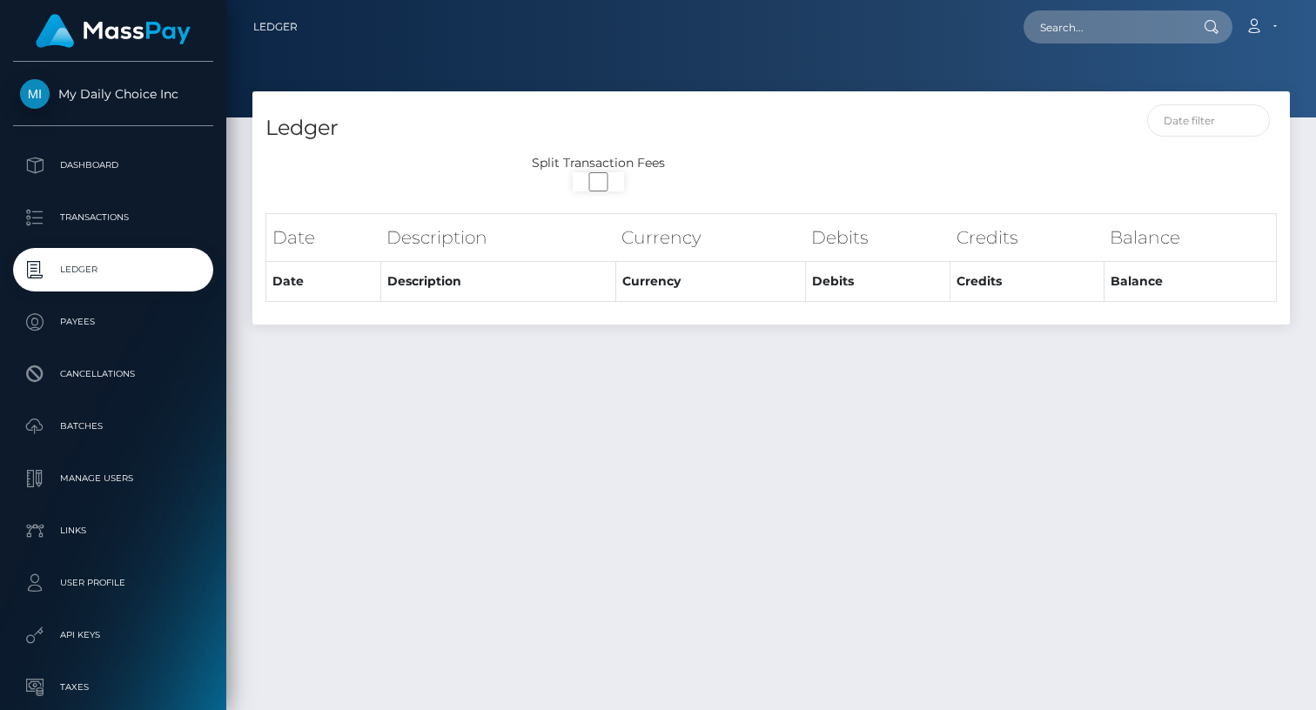
select select
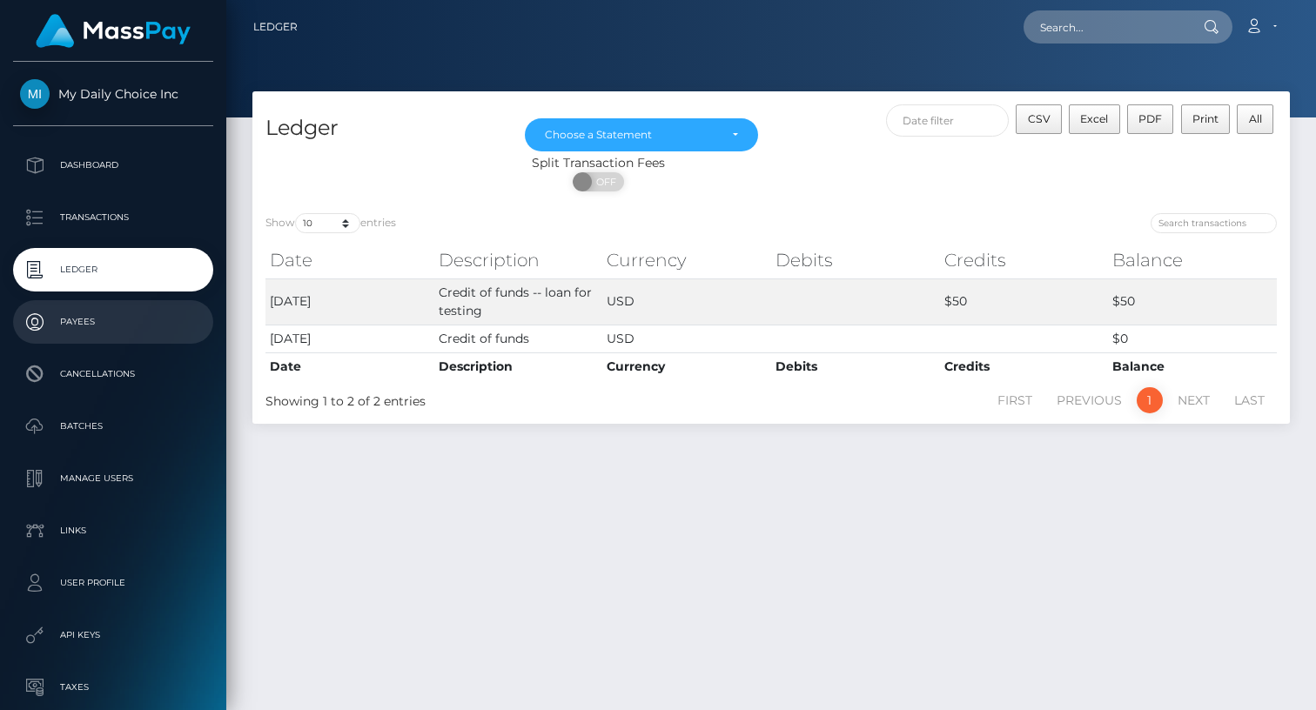
click at [85, 323] on p "Payees" at bounding box center [113, 322] width 186 height 26
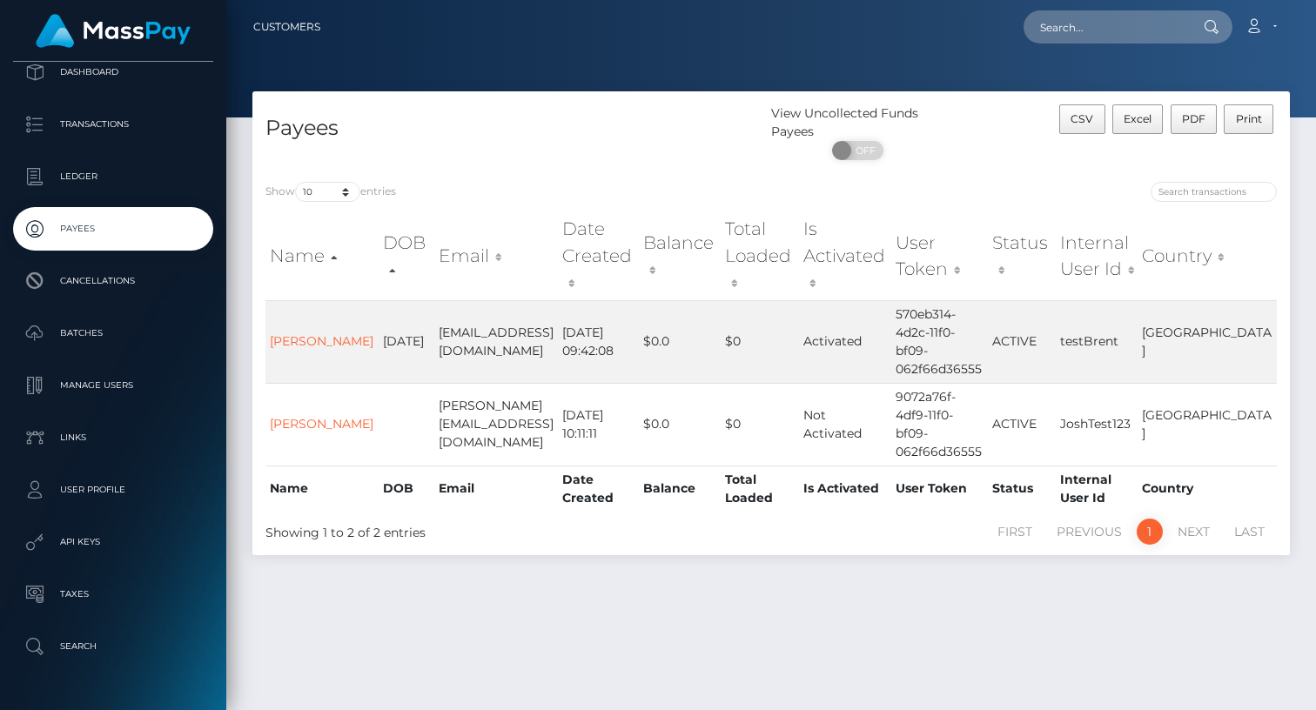
scroll to position [115, 0]
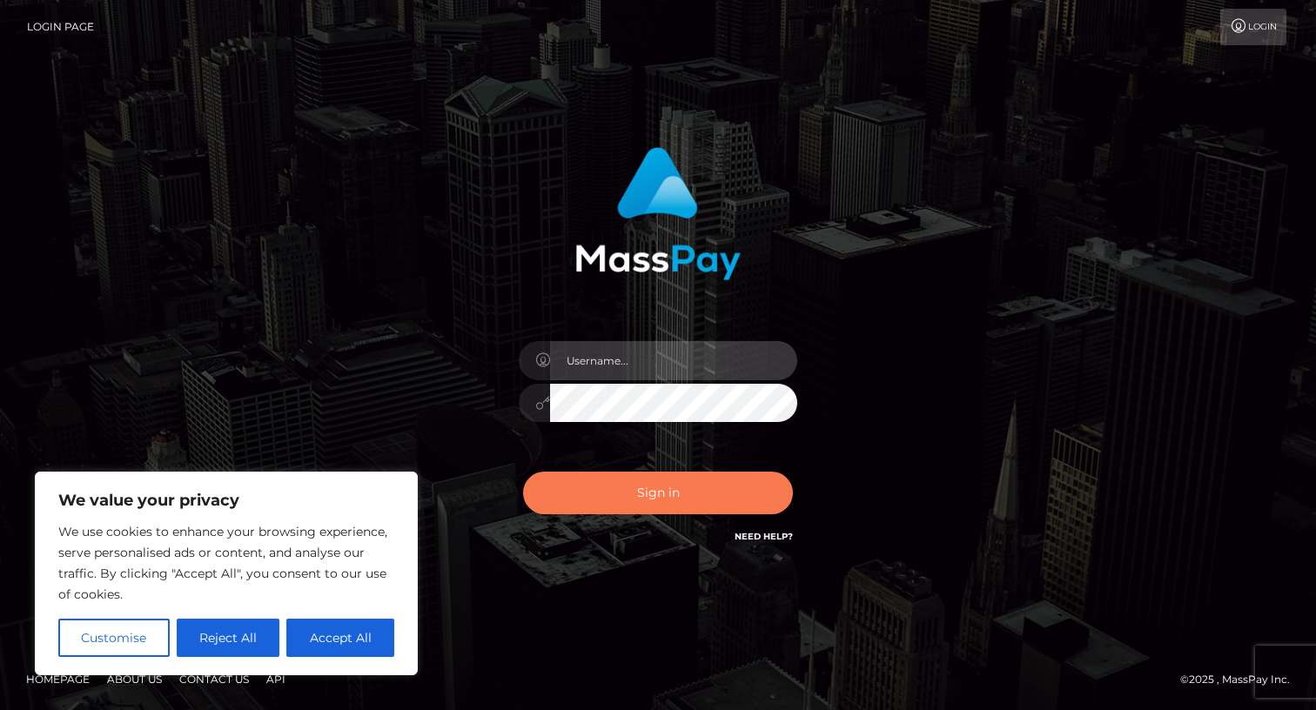
type input "[PERSON_NAME].z"
click at [689, 510] on button "Sign in" at bounding box center [658, 493] width 270 height 43
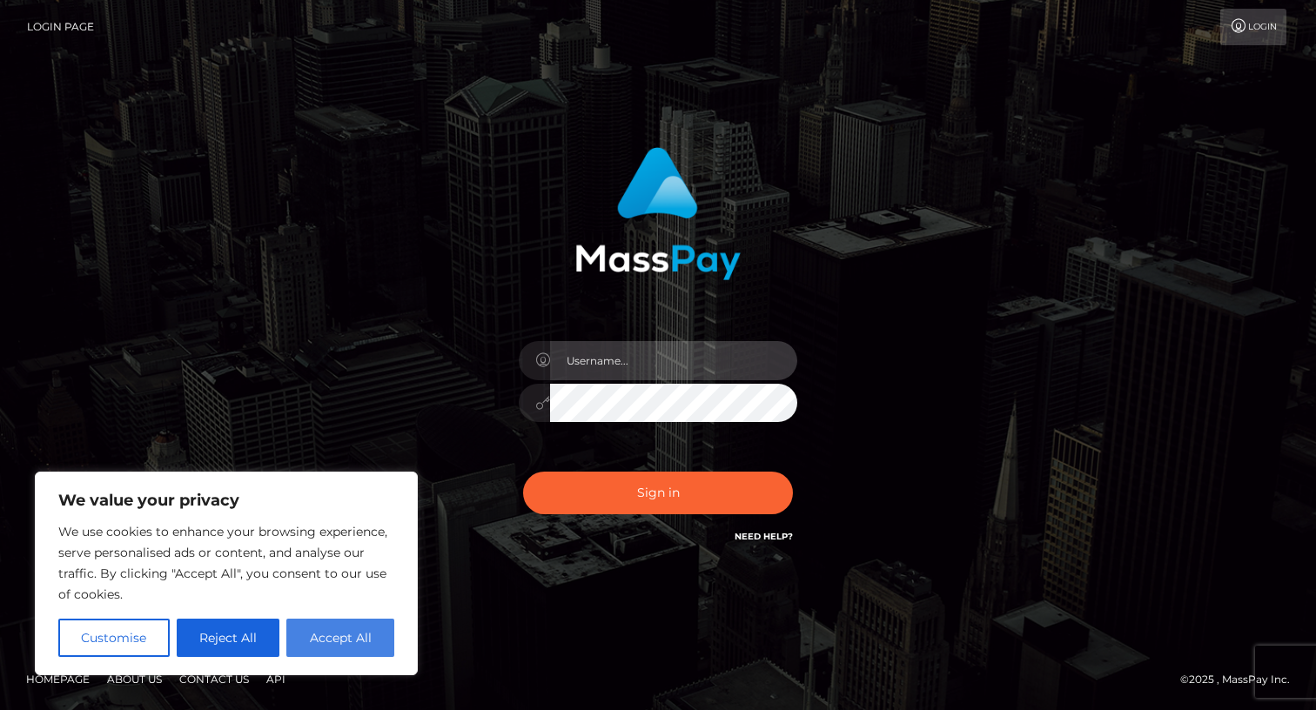
type input "[PERSON_NAME].z"
click at [364, 638] on button "Accept All" at bounding box center [340, 638] width 108 height 38
checkbox input "true"
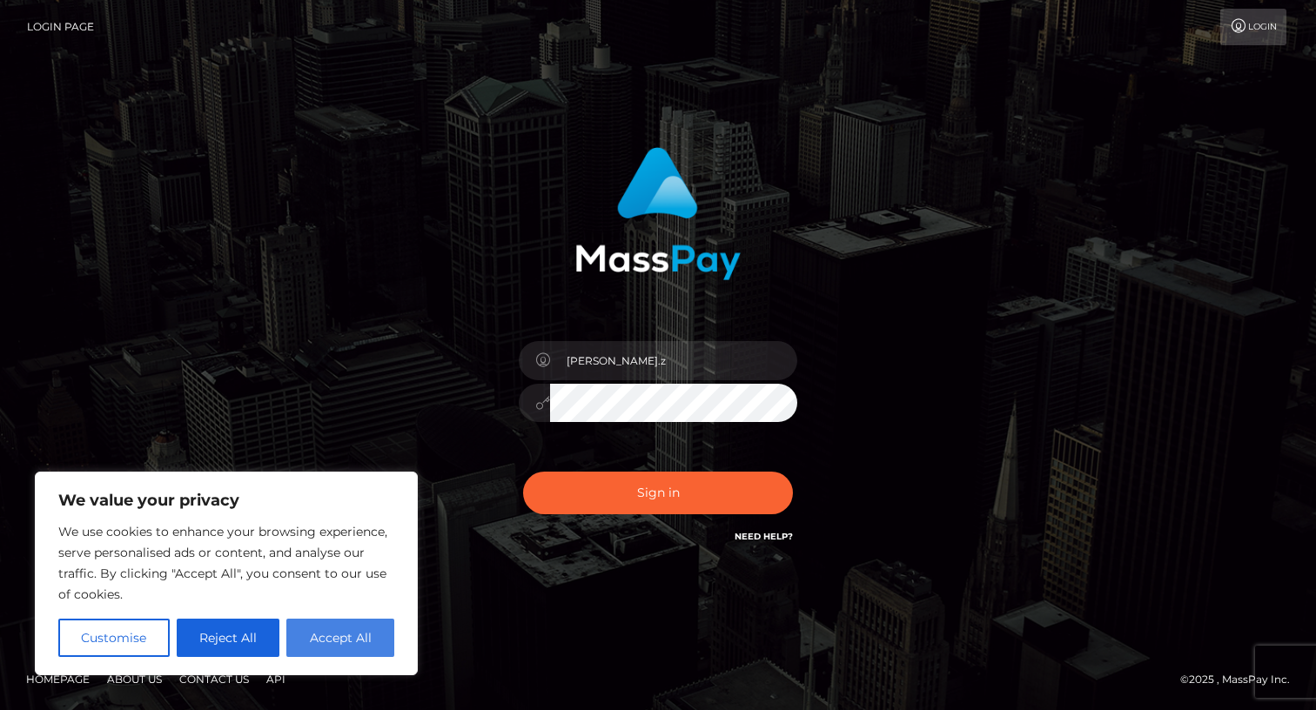
checkbox input "true"
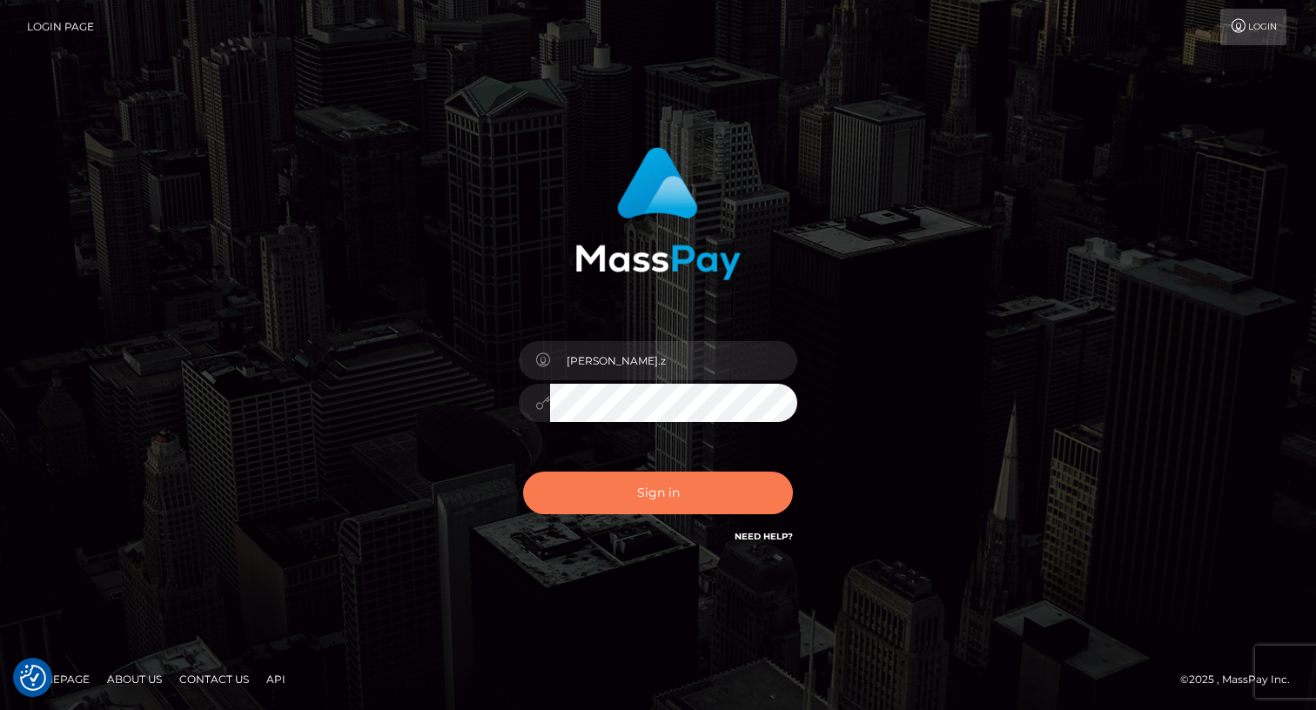
click at [616, 494] on button "Sign in" at bounding box center [658, 493] width 270 height 43
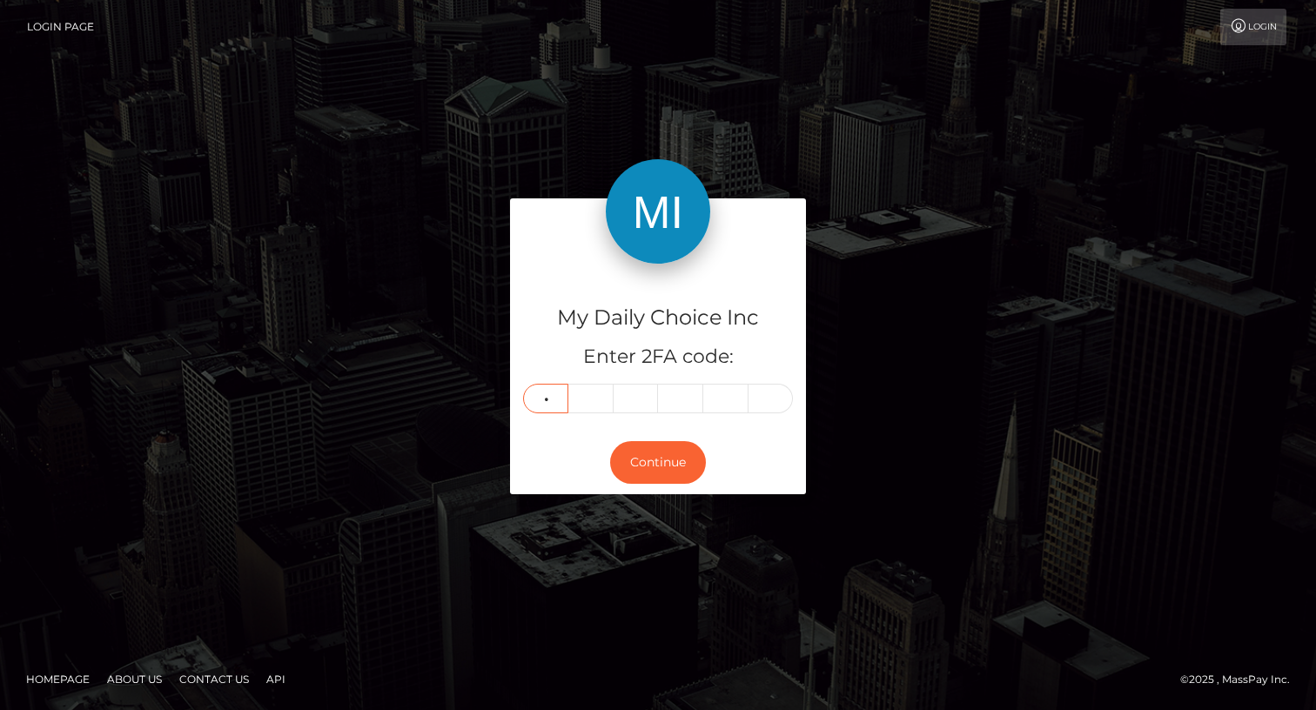
type input "4"
type input "5"
type input "0"
type input "7"
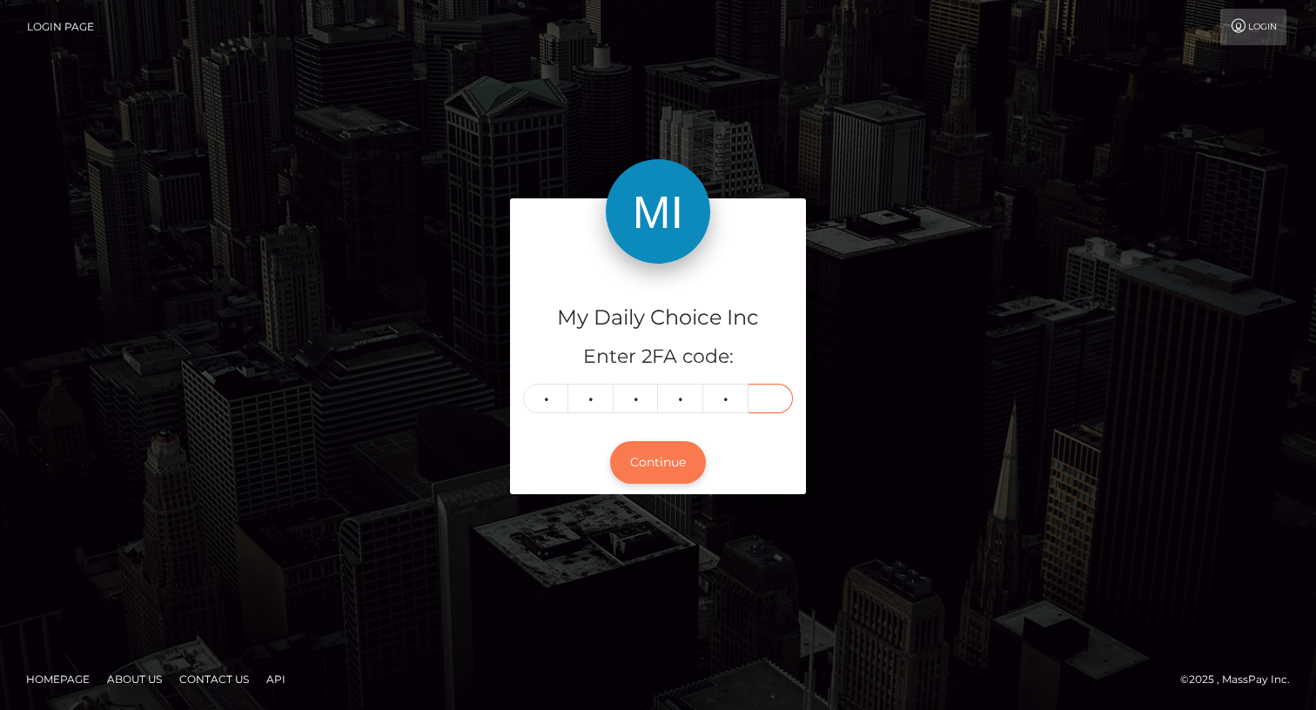
type input "7"
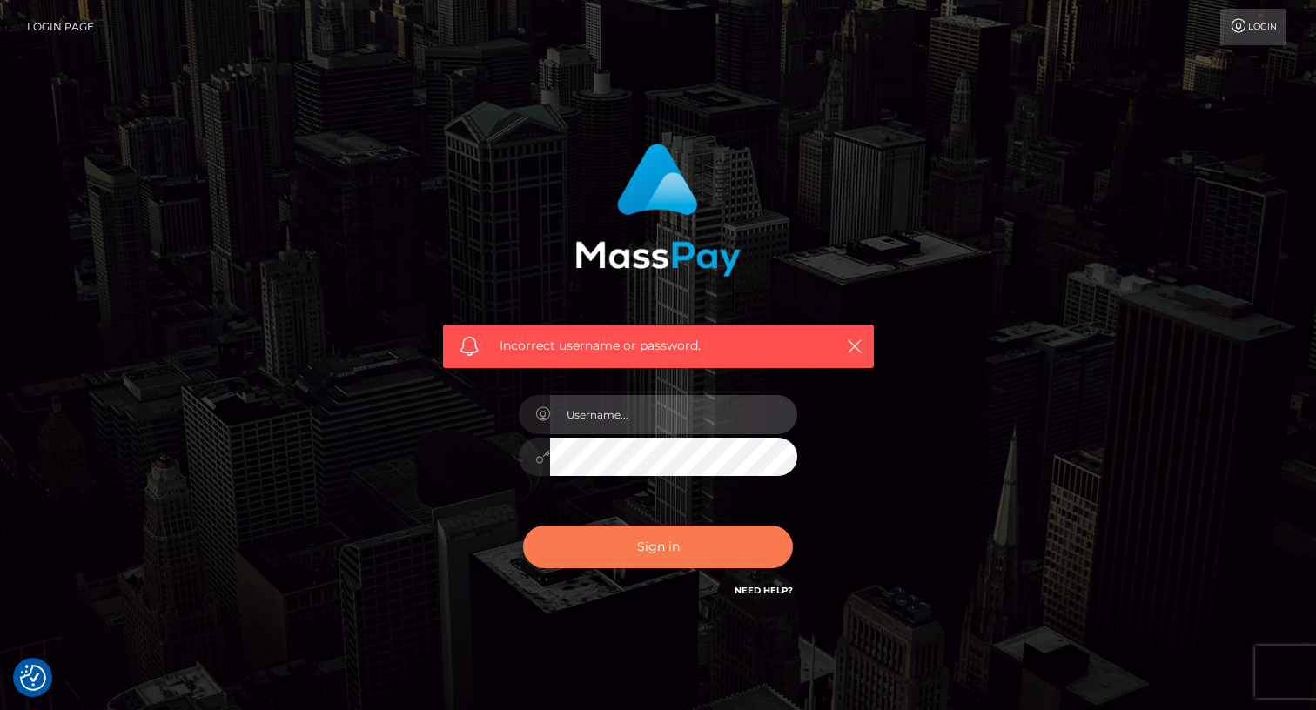
type input "josh.z"
click at [657, 558] on button "Sign in" at bounding box center [658, 547] width 270 height 43
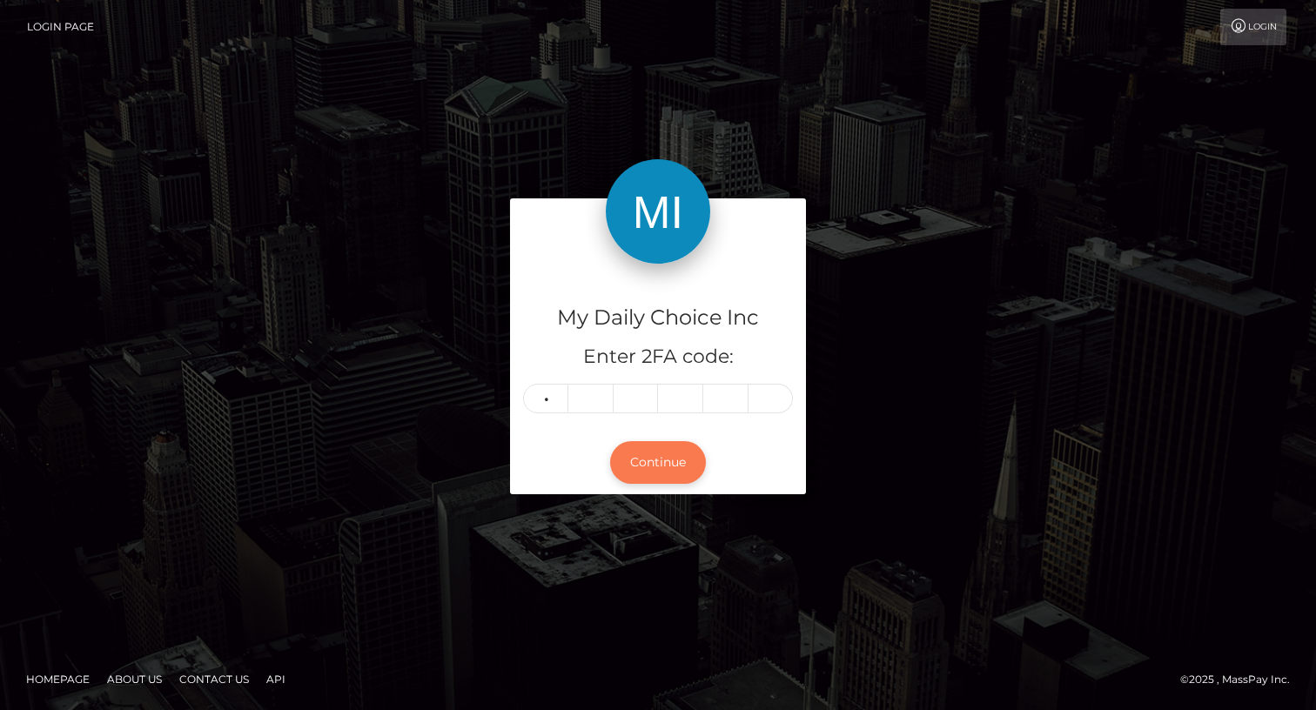
type input "2"
type input "5"
type input "1"
type input "9"
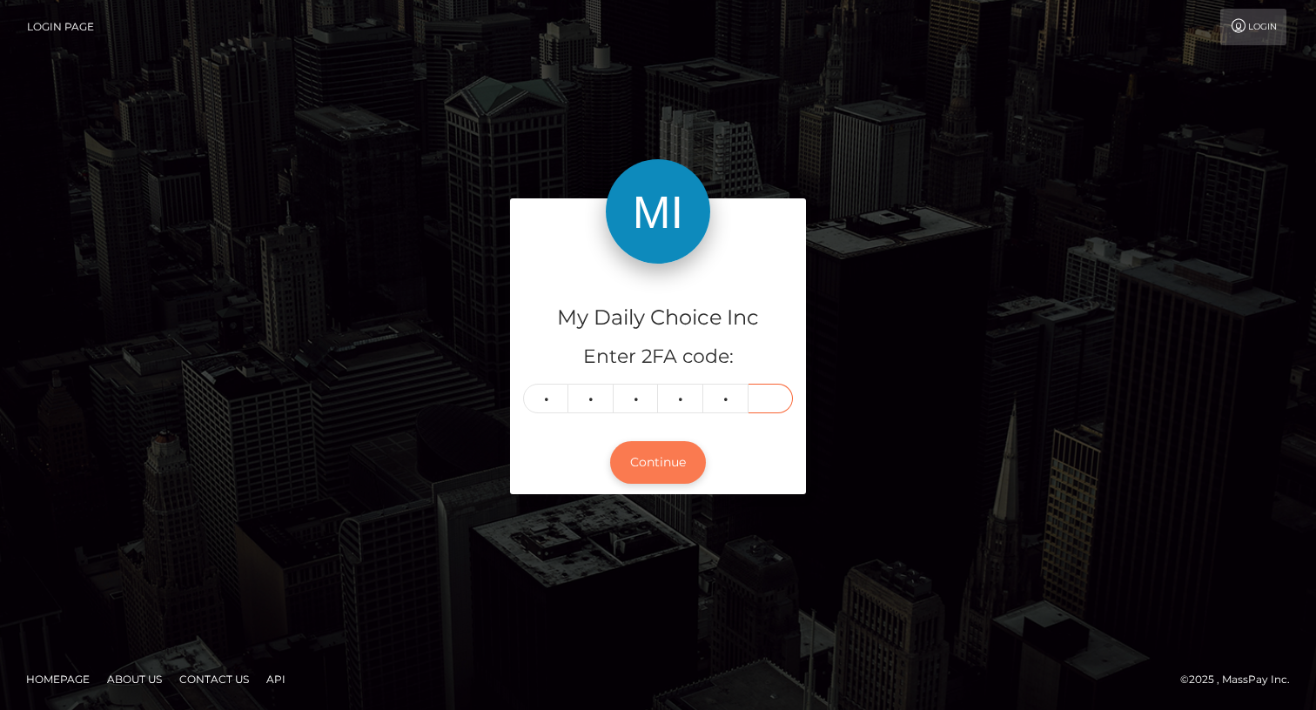
type input "2"
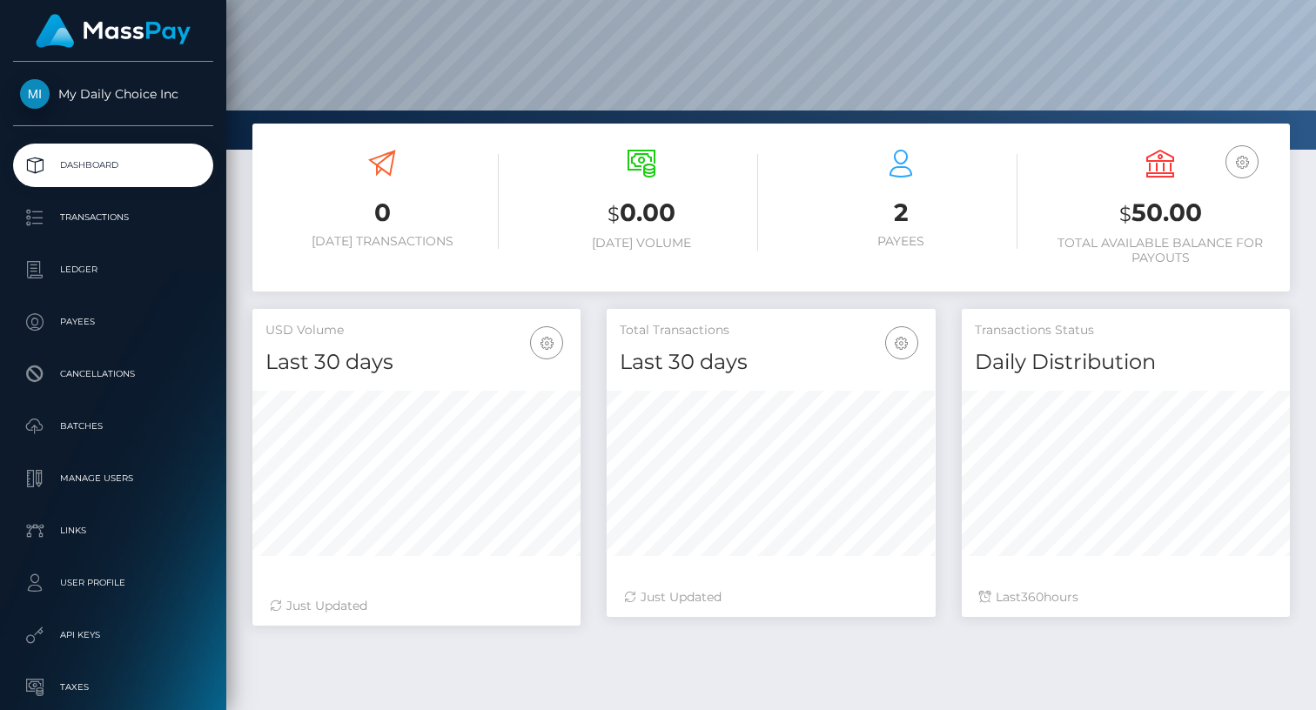
scroll to position [258, 0]
